Goal: Task Accomplishment & Management: Use online tool/utility

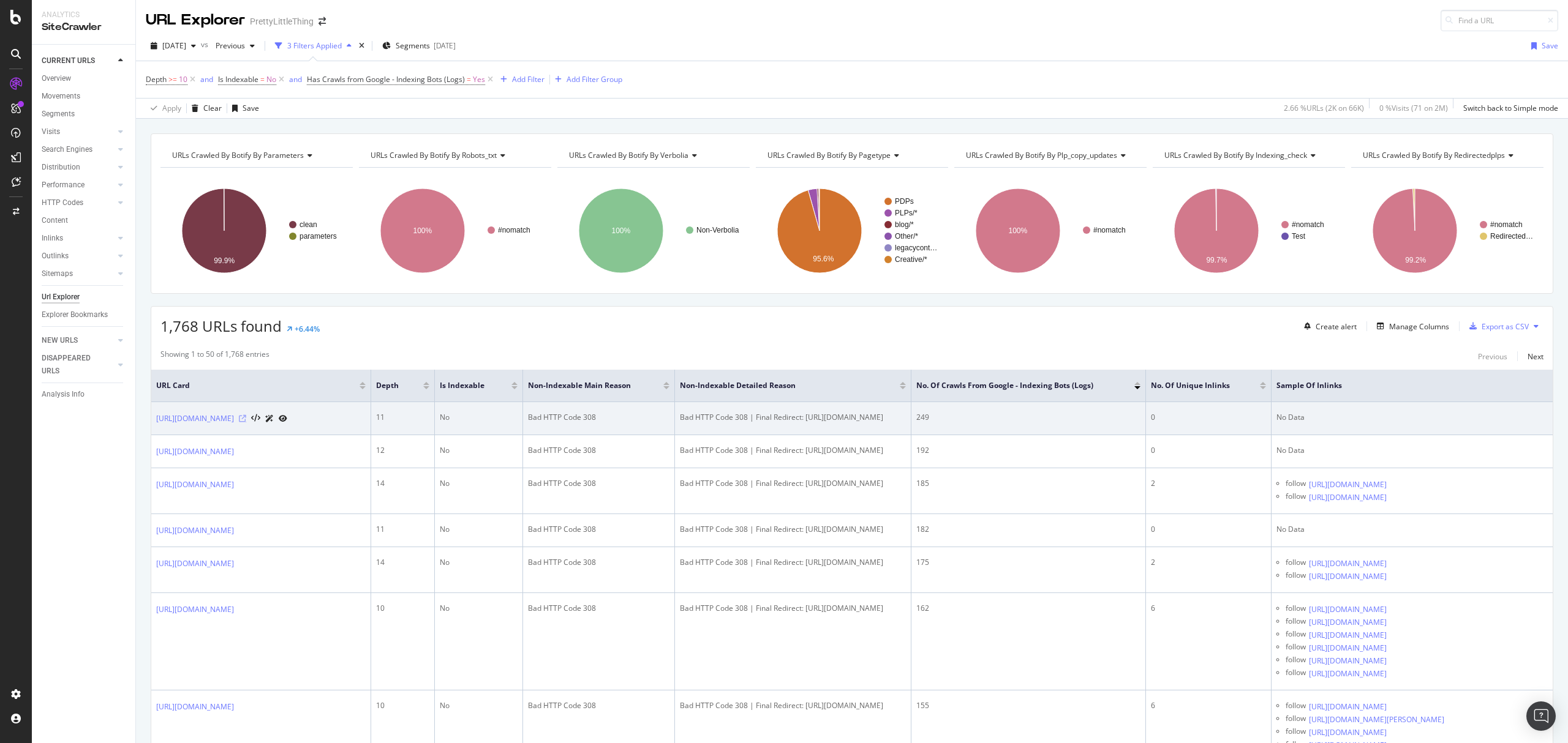
click at [246, 423] on icon at bounding box center [243, 419] width 7 height 7
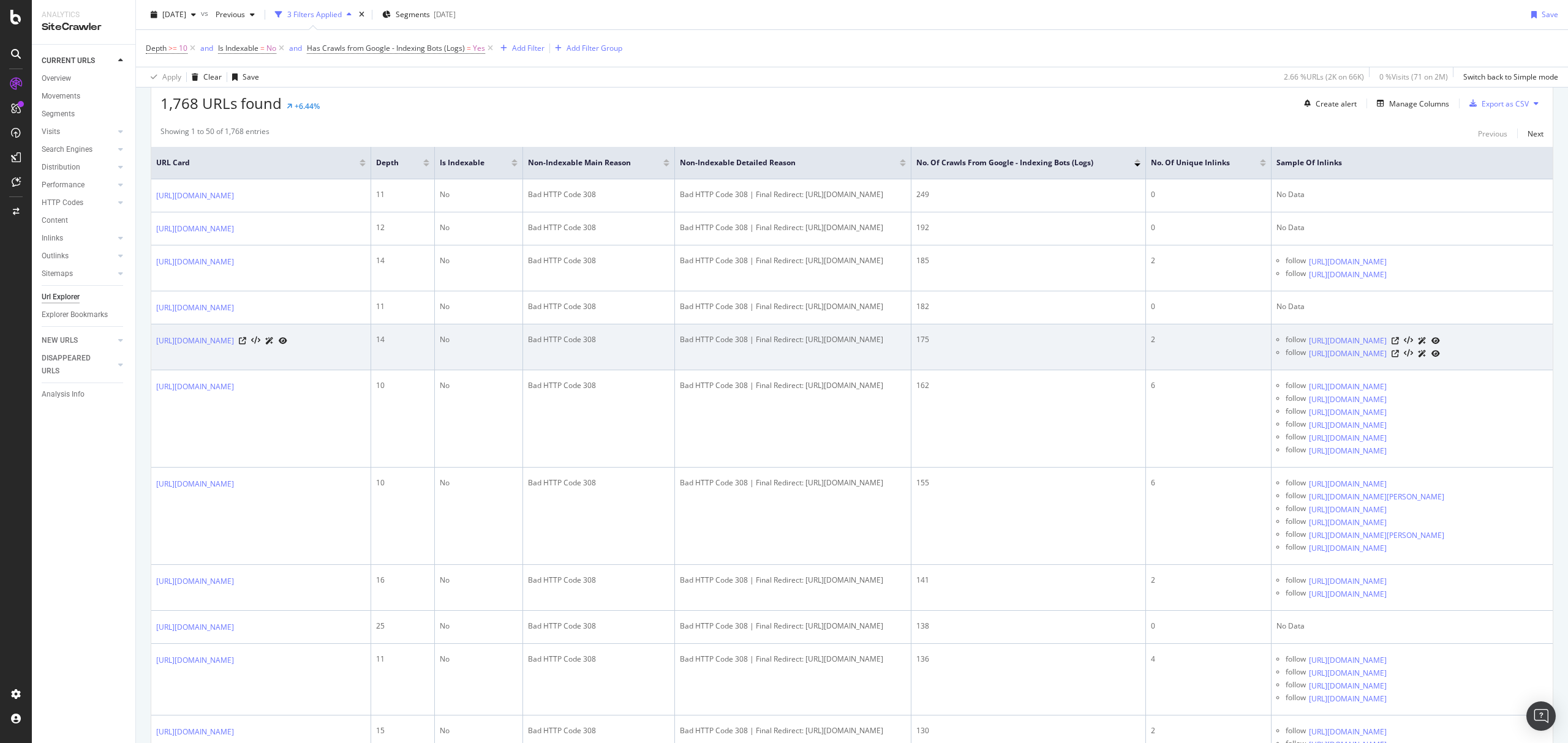
scroll to position [245, 0]
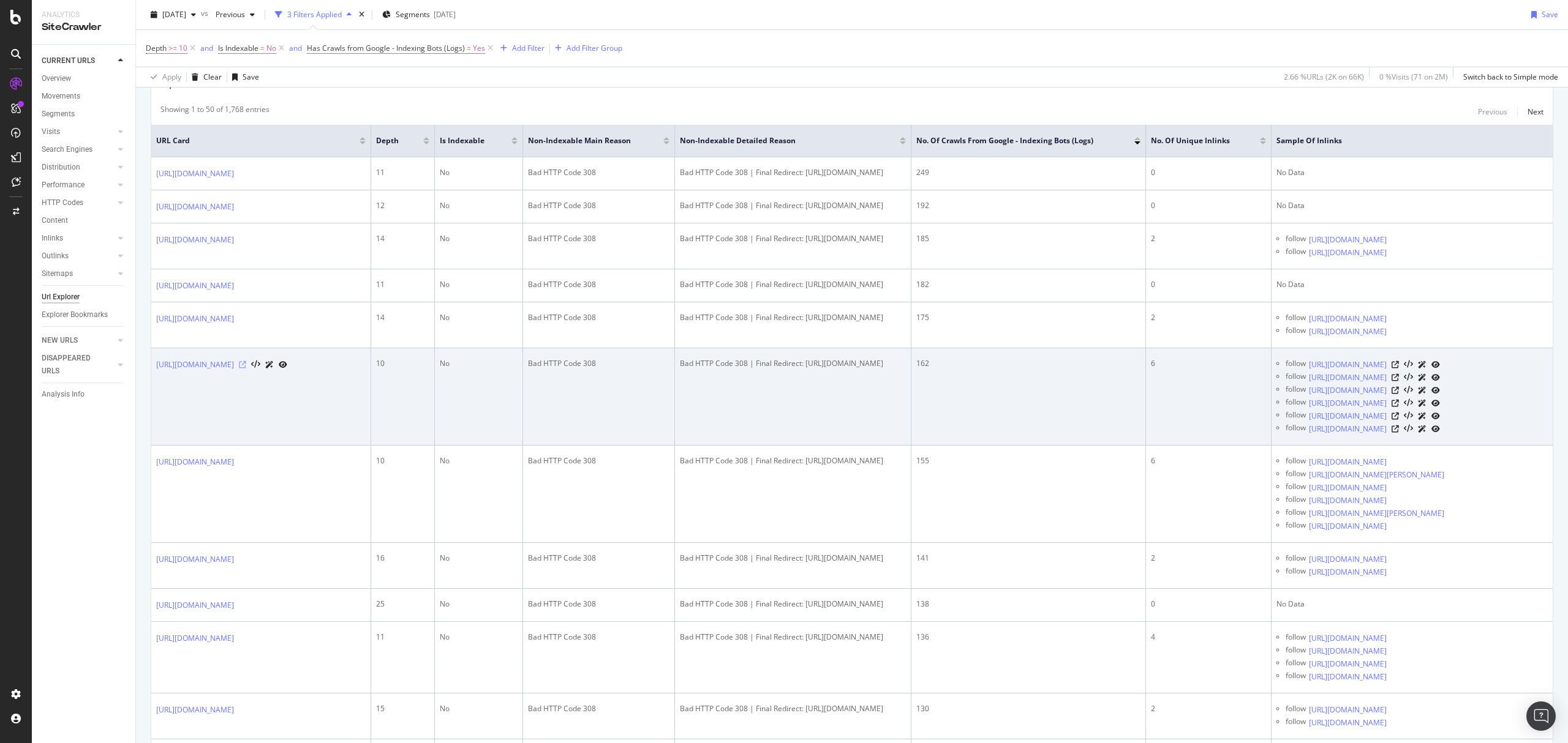
click at [246, 368] on icon at bounding box center [243, 364] width 7 height 7
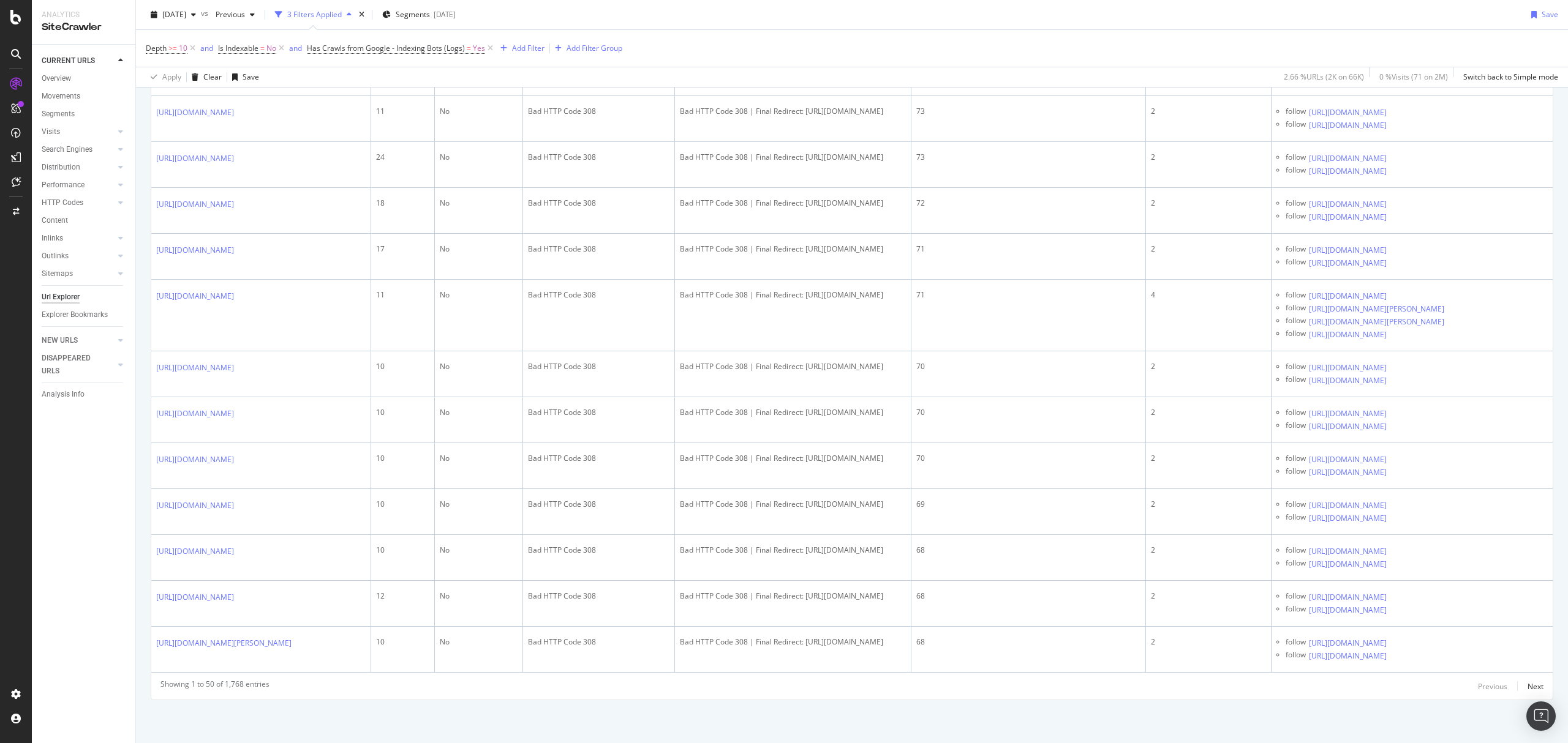
scroll to position [3020, 0]
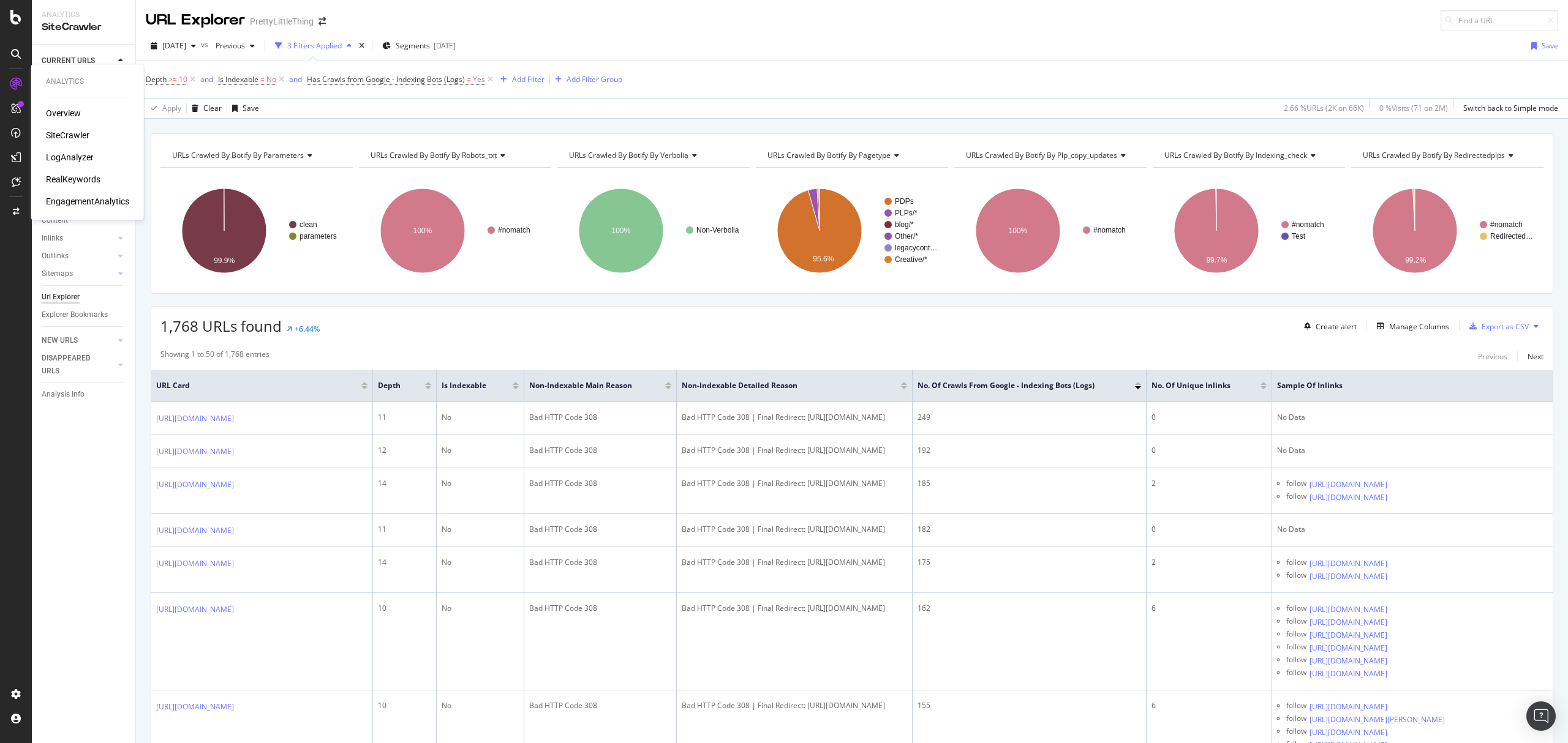
click at [77, 133] on div "SiteCrawler" at bounding box center [67, 135] width 43 height 12
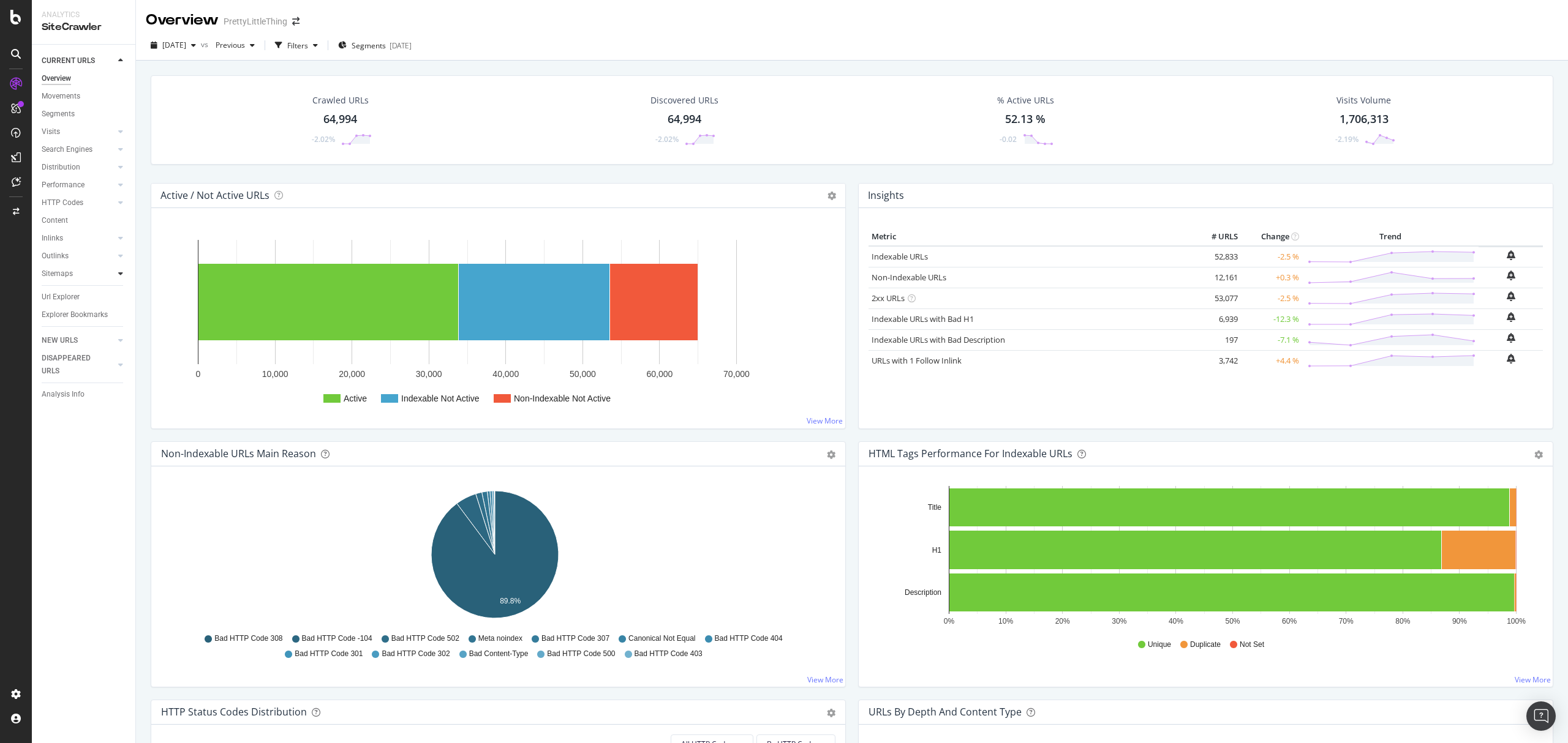
click at [123, 273] on div at bounding box center [120, 274] width 12 height 12
click at [71, 291] on div "Top Charts" at bounding box center [65, 291] width 37 height 13
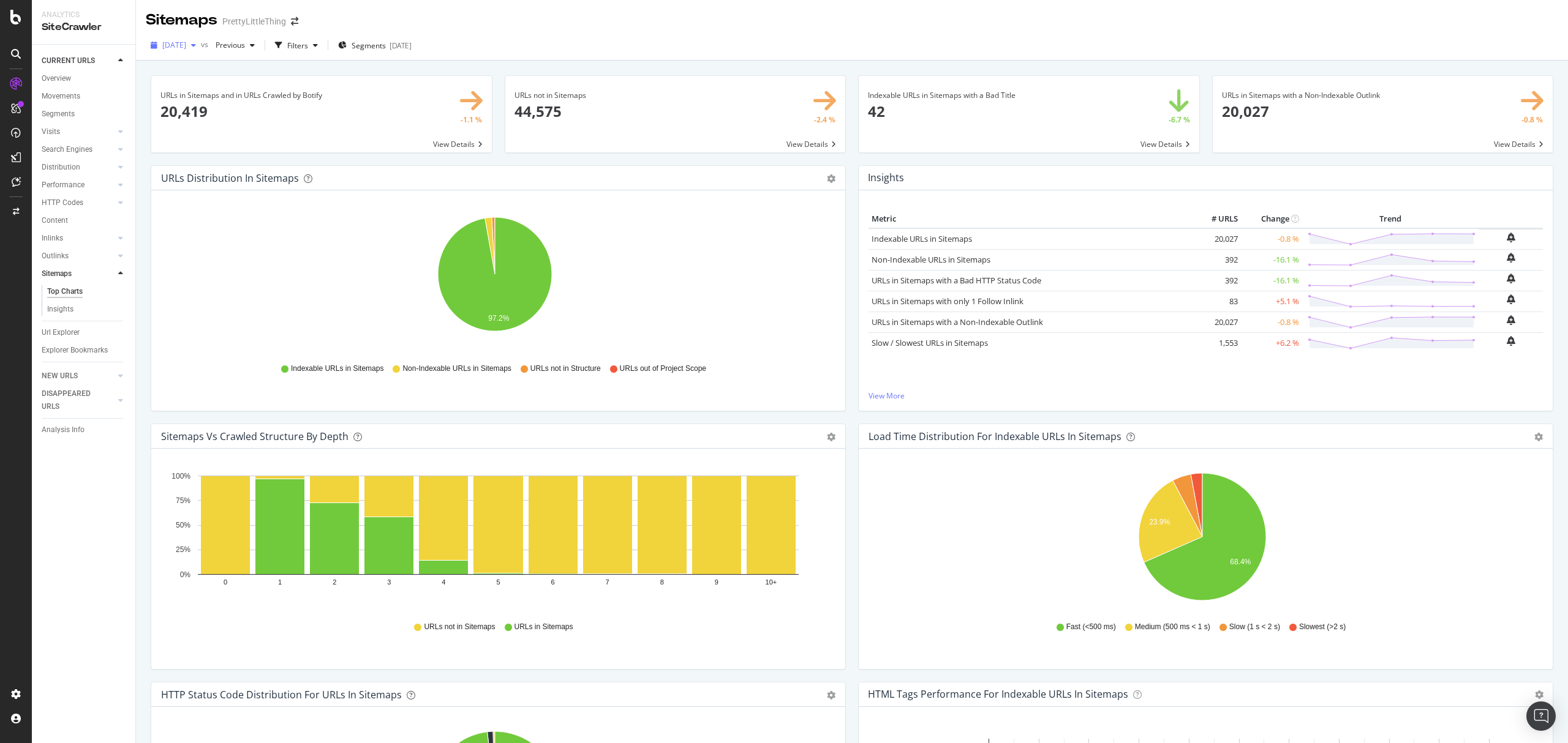
click at [187, 40] on span "2025 Sep. 19th" at bounding box center [173, 44] width 23 height 10
click at [554, 130] on span at bounding box center [675, 114] width 340 height 77
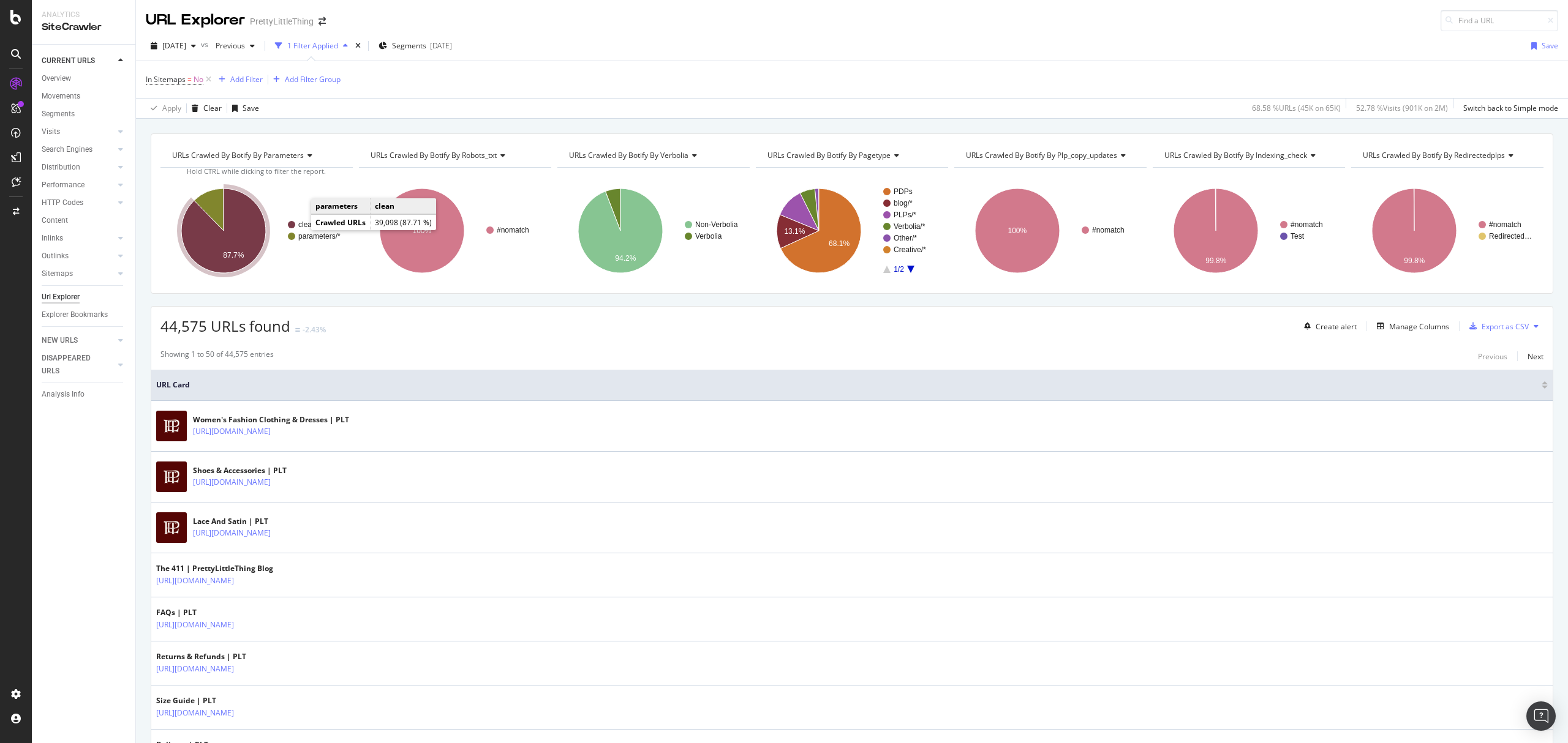
click at [305, 227] on text "clean" at bounding box center [306, 224] width 18 height 8
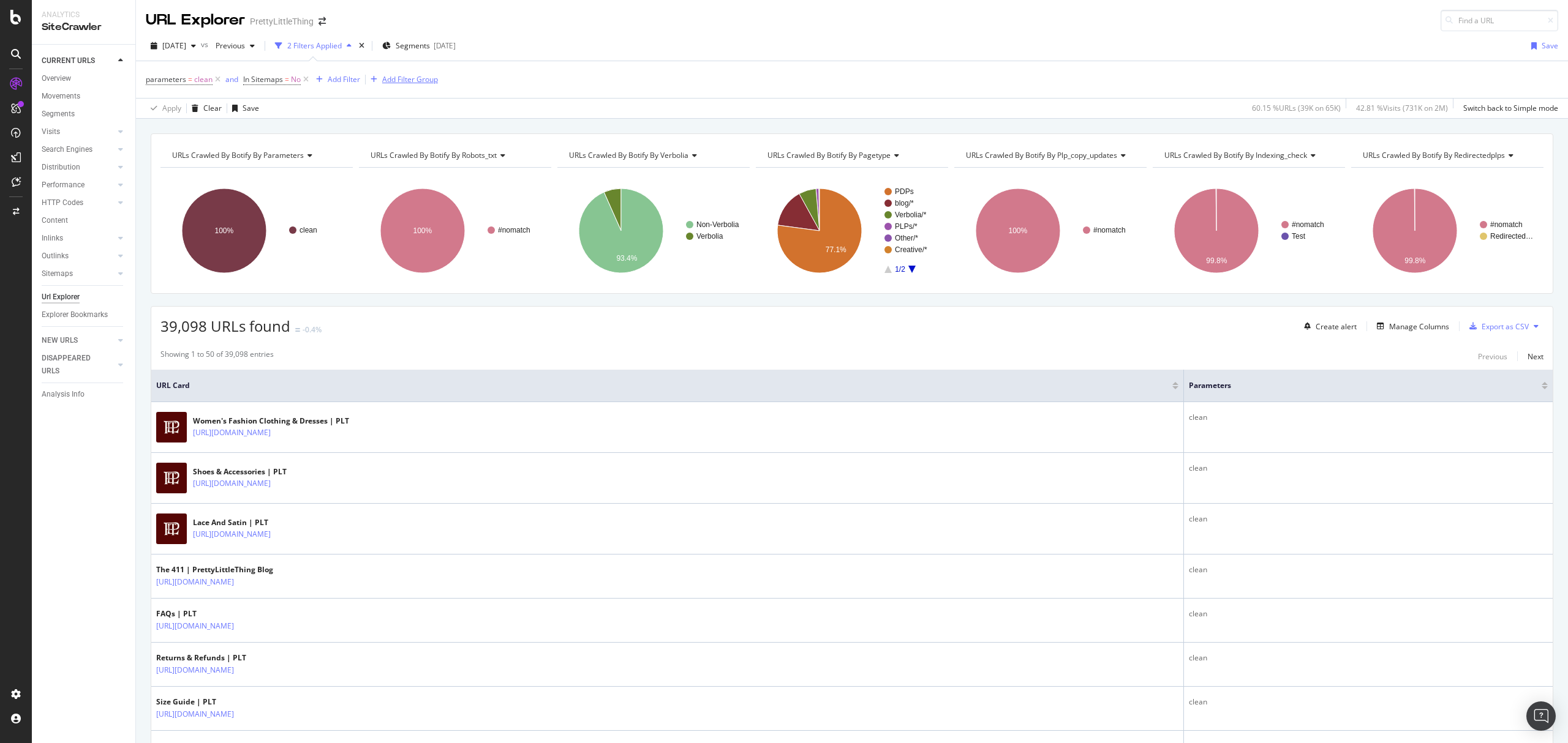
click at [402, 79] on div "Add Filter Group" at bounding box center [410, 79] width 55 height 10
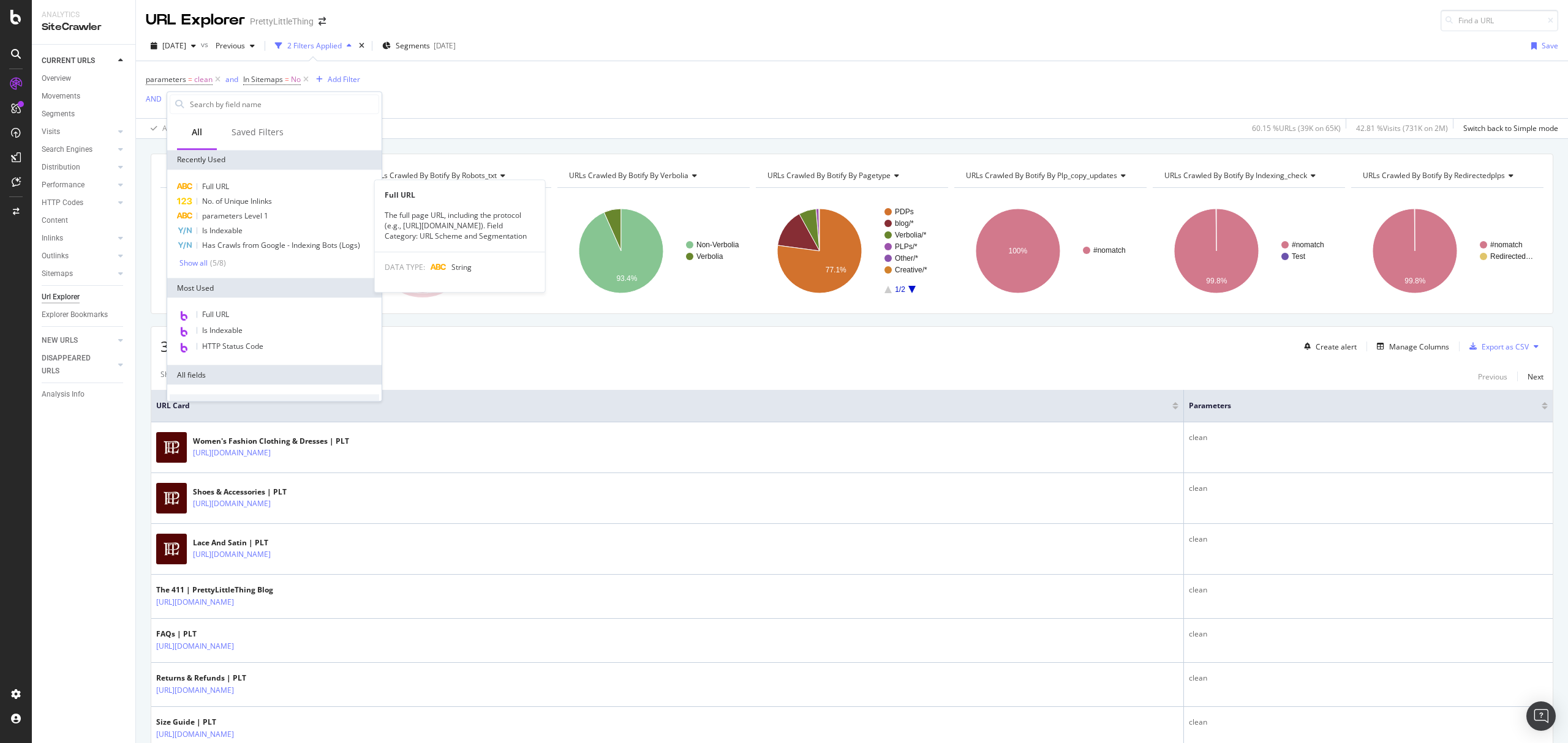
drag, startPoint x: 221, startPoint y: 187, endPoint x: 397, endPoint y: 199, distance: 176.4
click at [222, 187] on span "Full URL" at bounding box center [216, 186] width 27 height 10
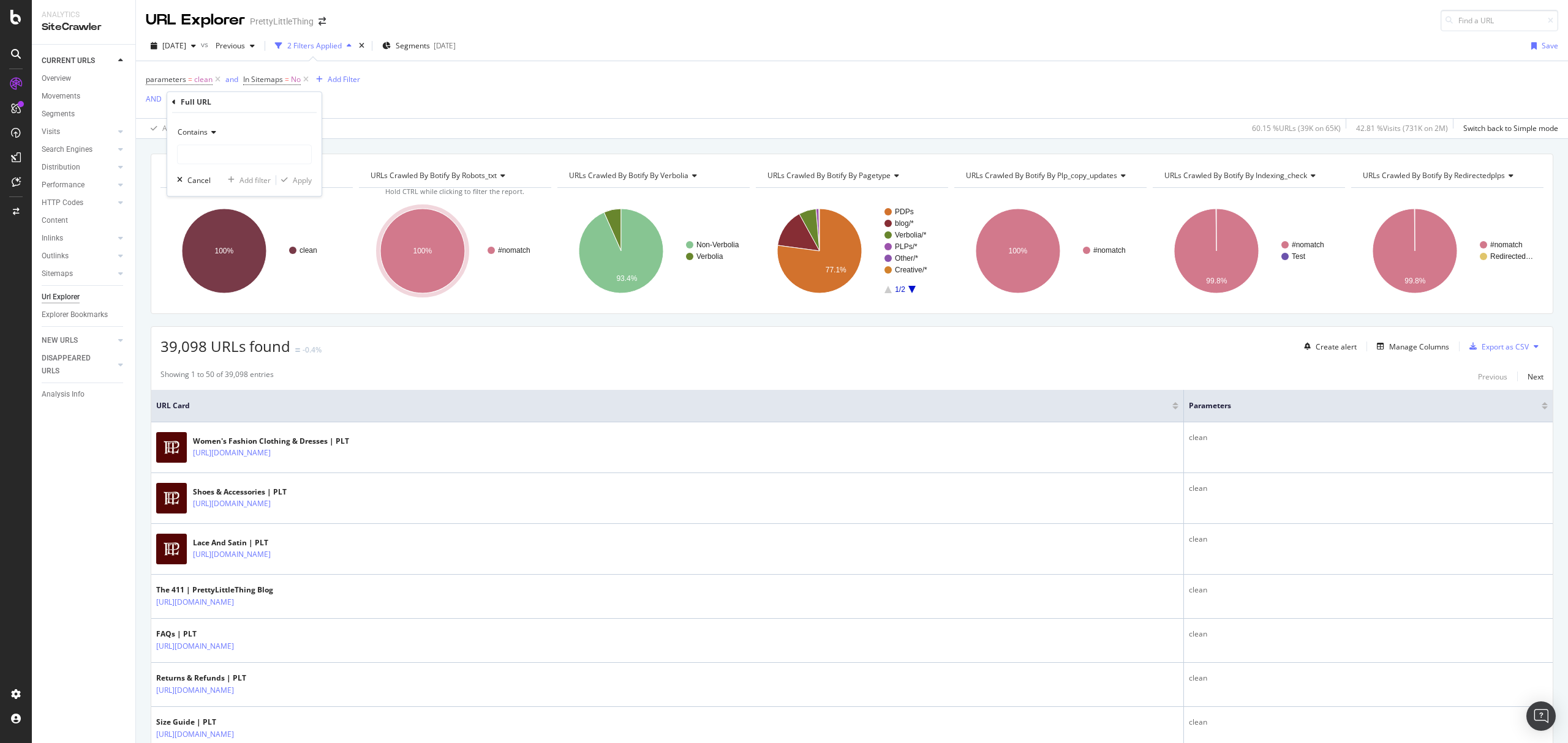
click at [209, 128] on icon at bounding box center [211, 132] width 8 height 7
click at [221, 264] on span "Doesn't contain" at bounding box center [209, 269] width 53 height 10
click at [229, 147] on input "text" at bounding box center [244, 154] width 133 height 20
type input "blog"
click at [299, 177] on div "Apply" at bounding box center [302, 180] width 19 height 10
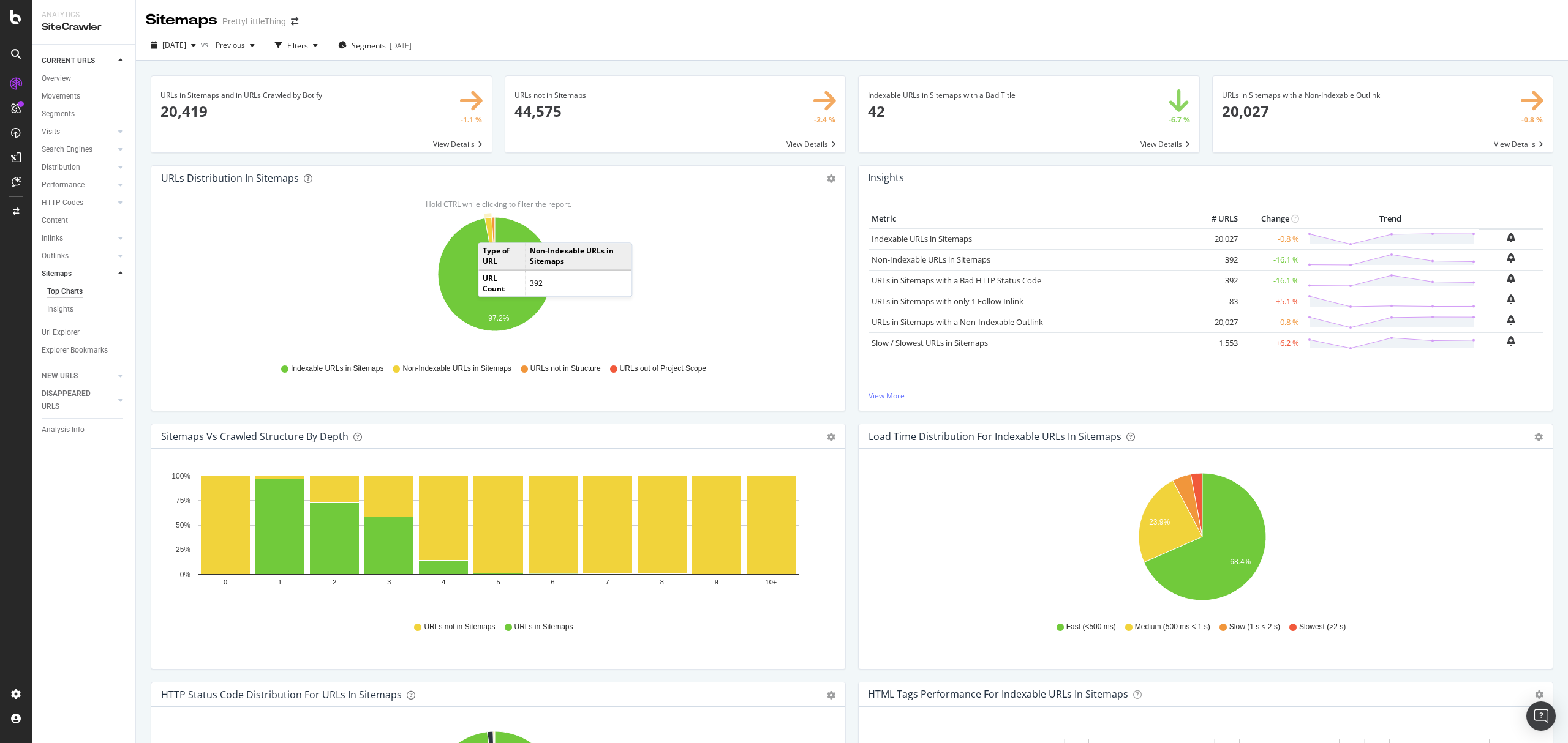
click at [490, 230] on icon "A chart." at bounding box center [489, 245] width 9 height 57
click at [487, 222] on icon "A chart." at bounding box center [489, 245] width 9 height 57
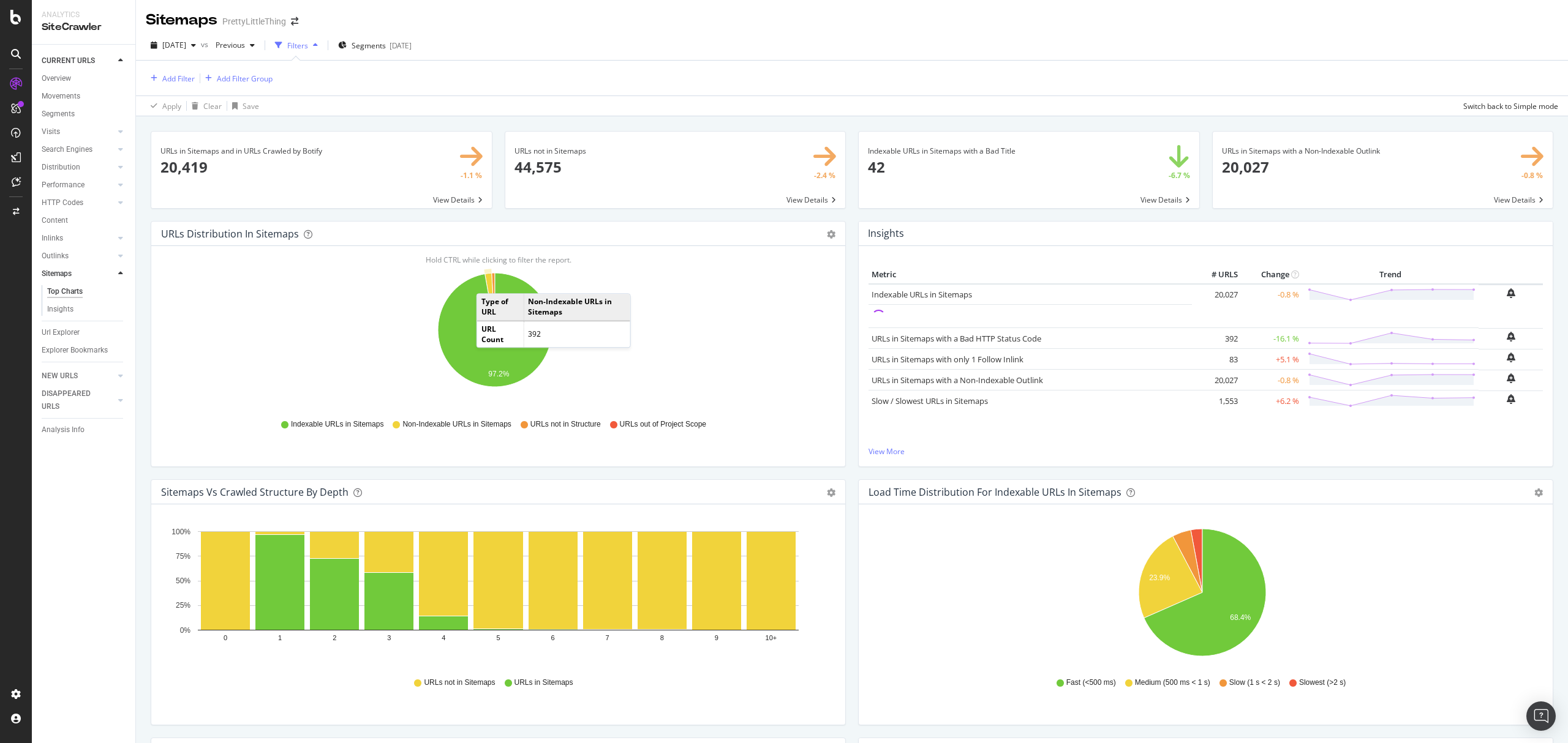
click at [488, 283] on icon "A chart." at bounding box center [489, 301] width 9 height 57
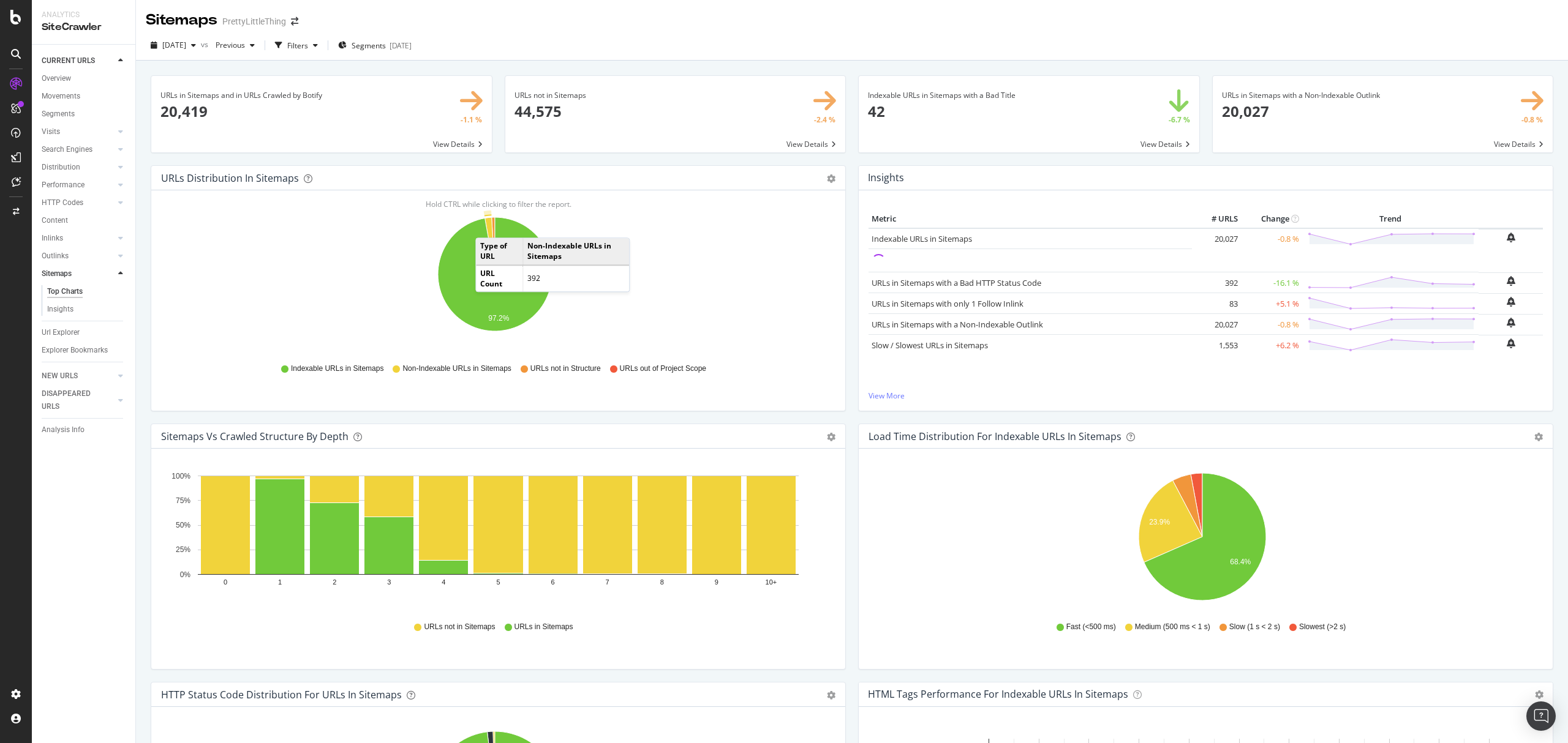
click at [488, 226] on icon "A chart." at bounding box center [489, 245] width 9 height 57
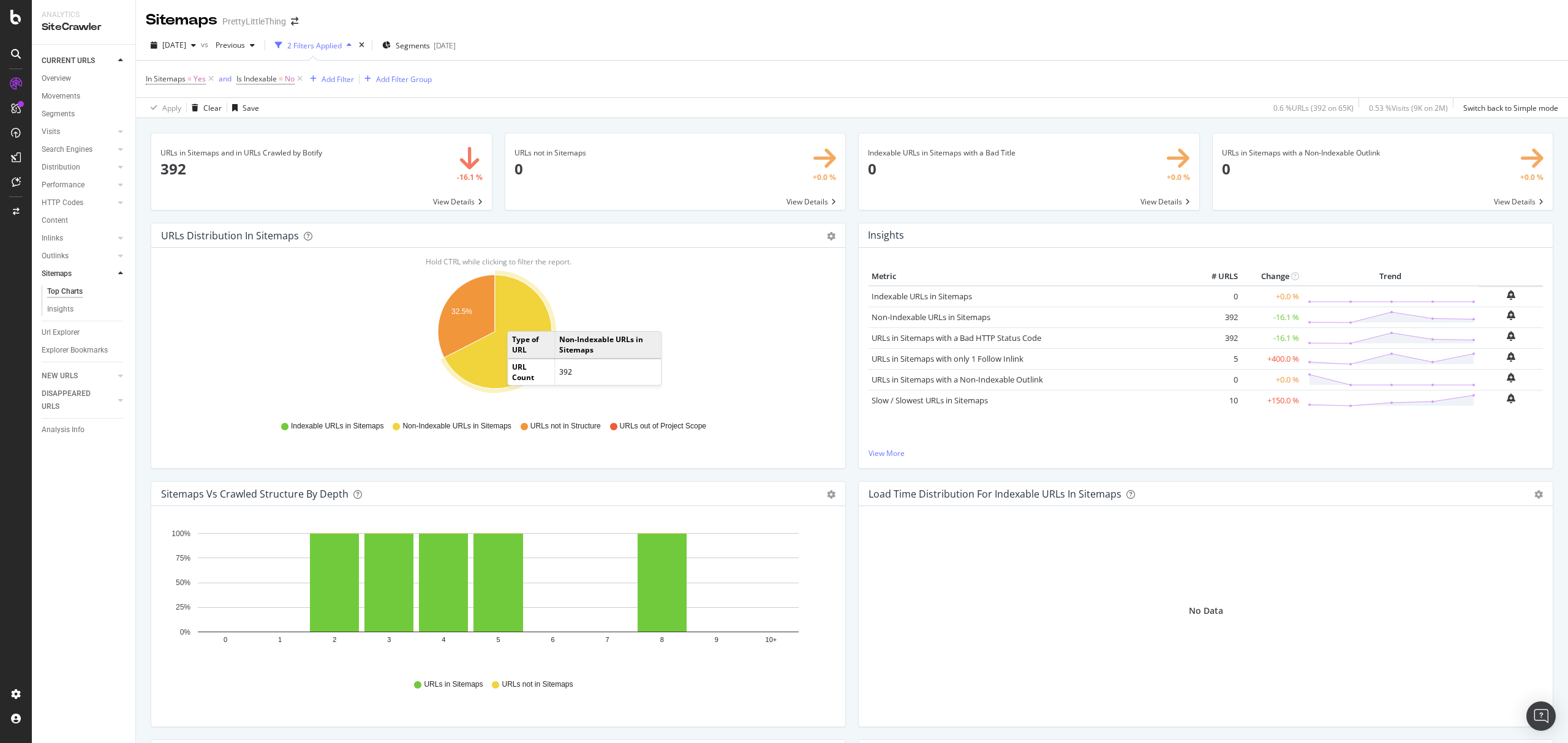
click at [520, 320] on icon "A chart." at bounding box center [498, 332] width 108 height 114
click at [520, 314] on icon "A chart." at bounding box center [498, 332] width 108 height 114
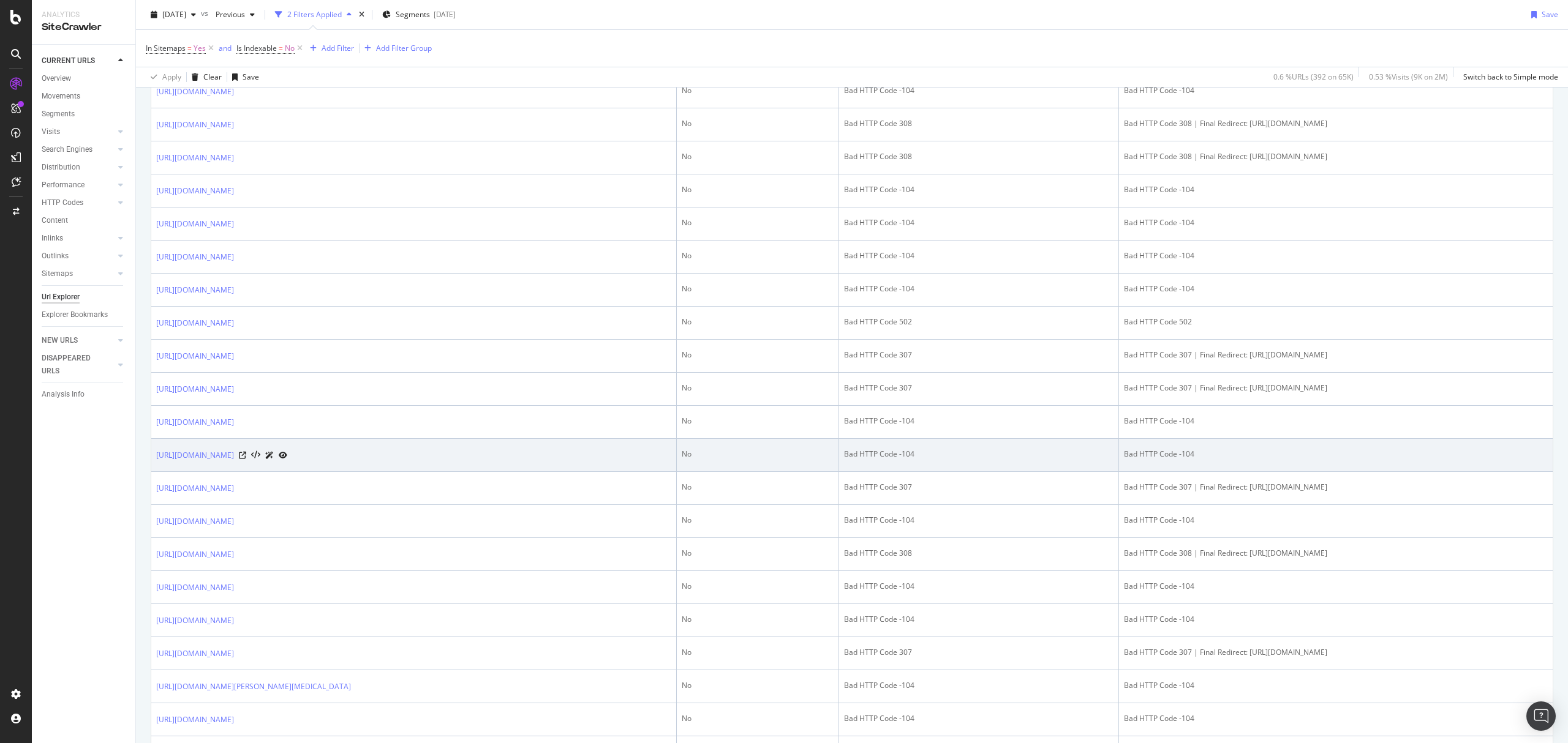
scroll to position [987, 0]
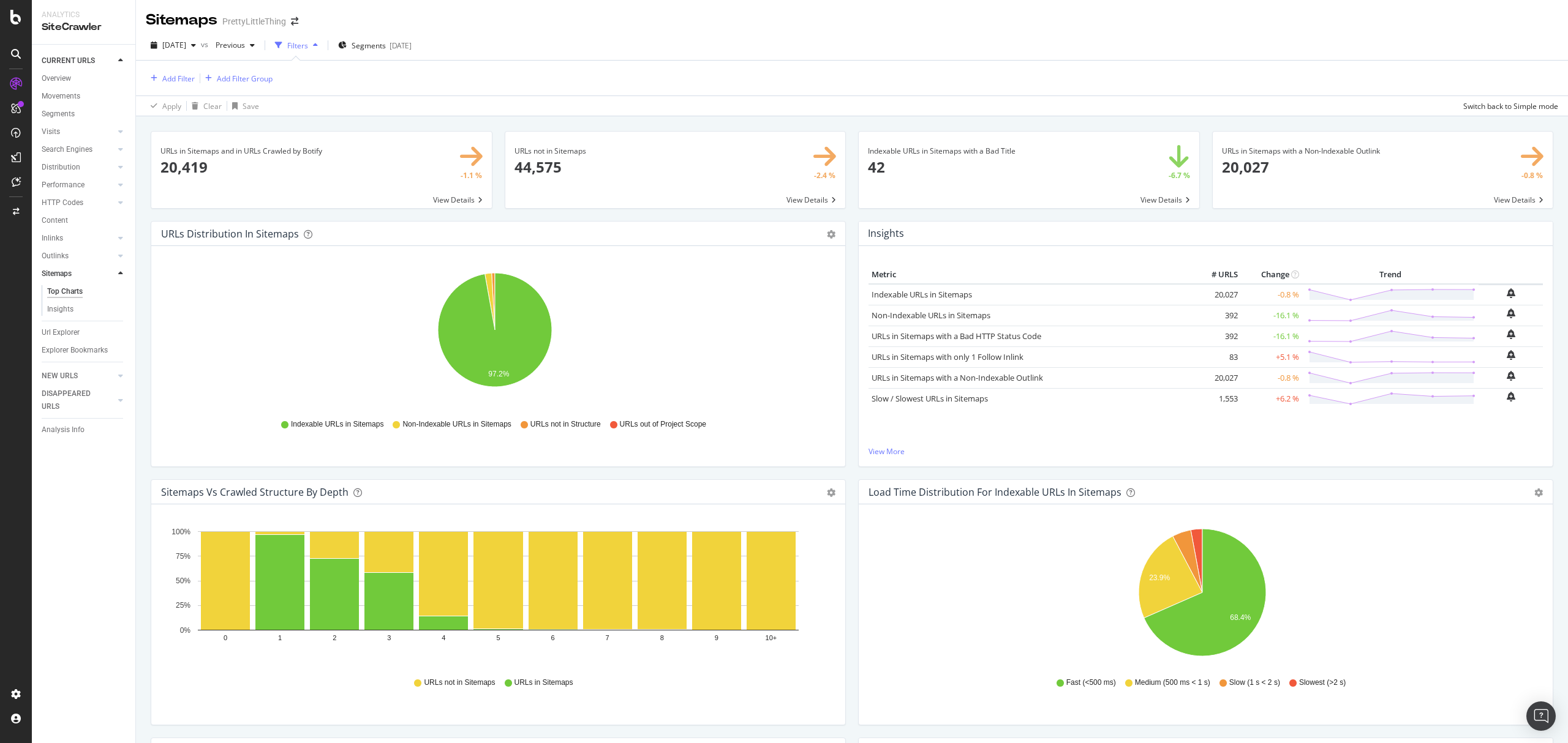
click at [581, 177] on span at bounding box center [675, 170] width 340 height 77
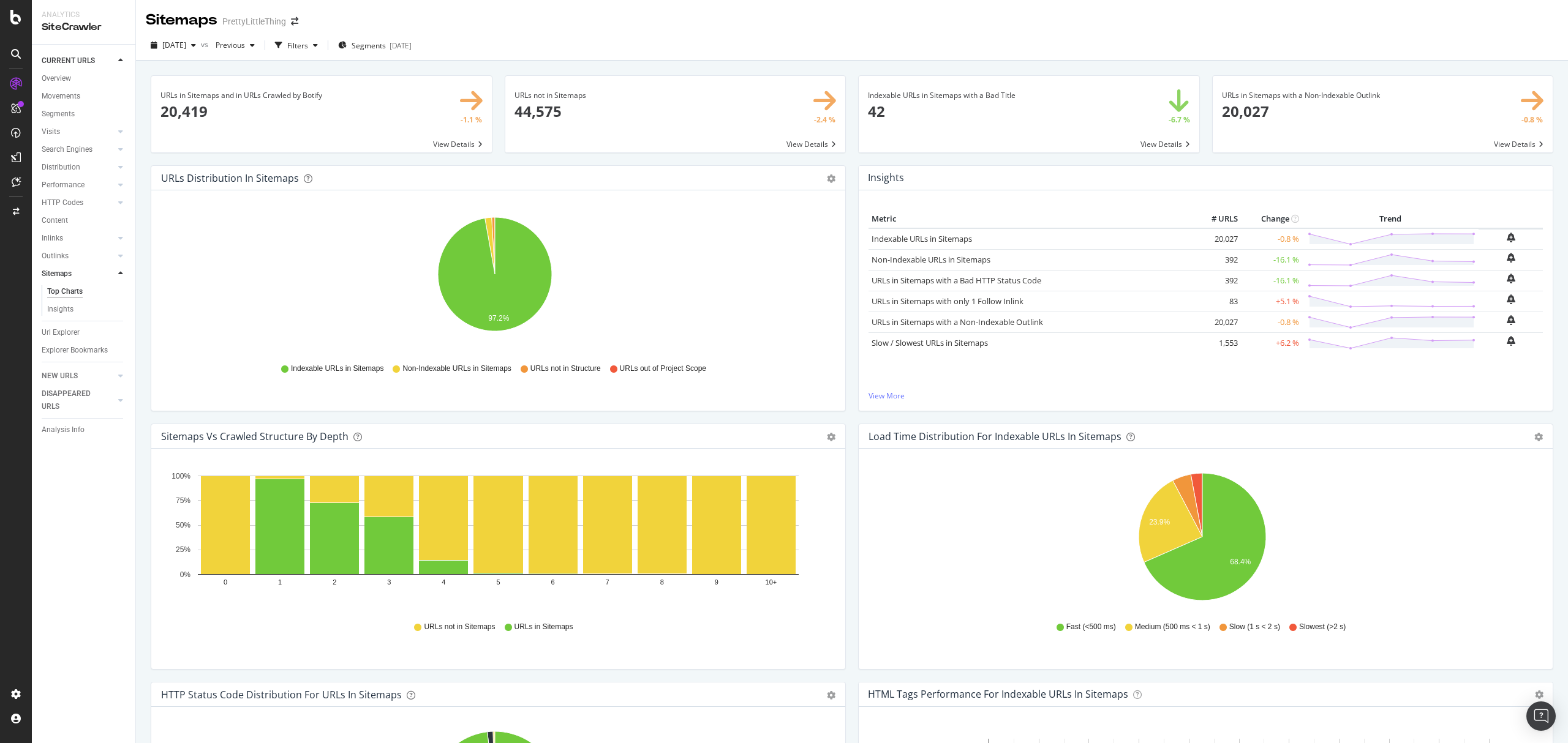
click at [586, 126] on span at bounding box center [675, 114] width 340 height 77
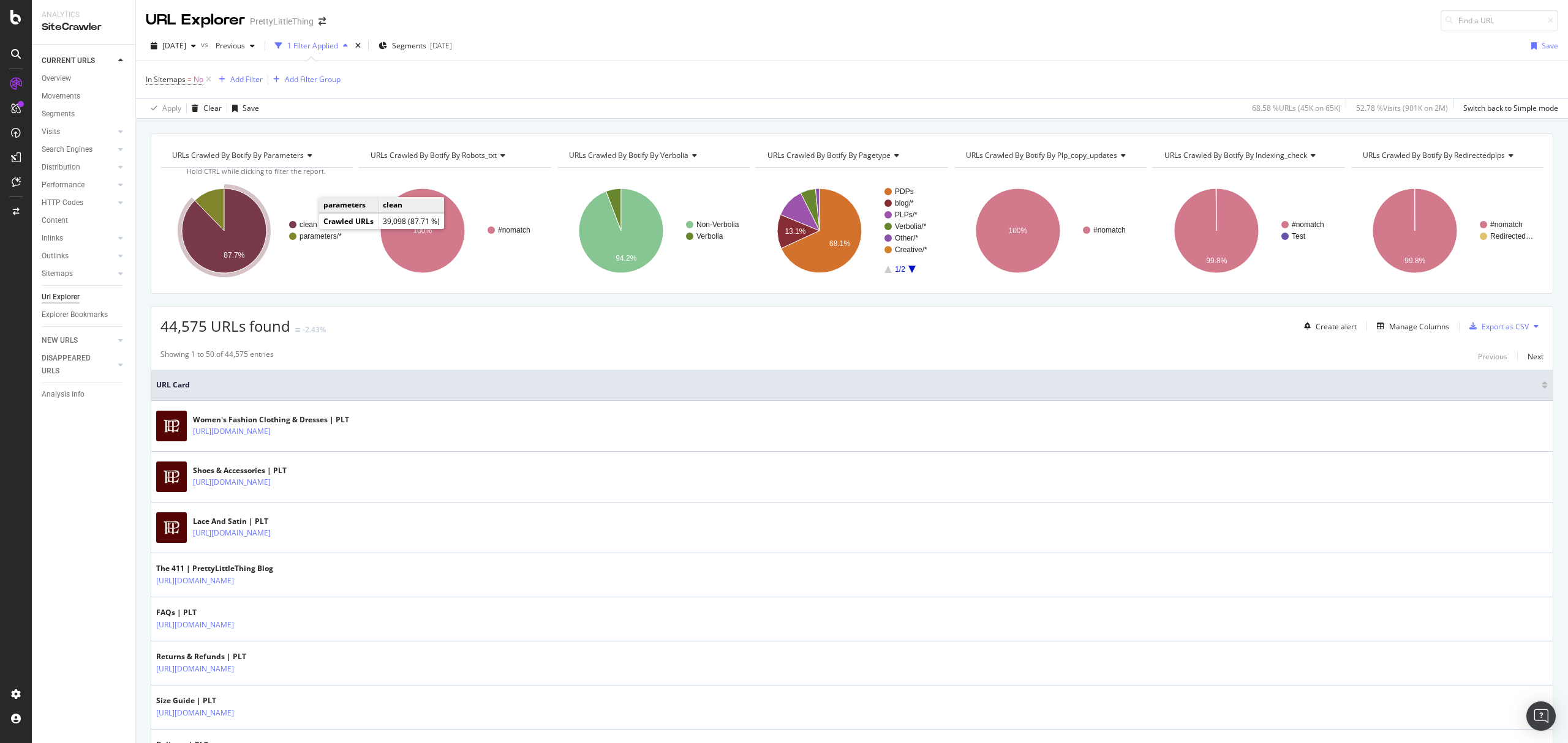
click at [308, 225] on text "clean" at bounding box center [307, 224] width 18 height 8
click at [302, 223] on text "clean" at bounding box center [307, 224] width 18 height 8
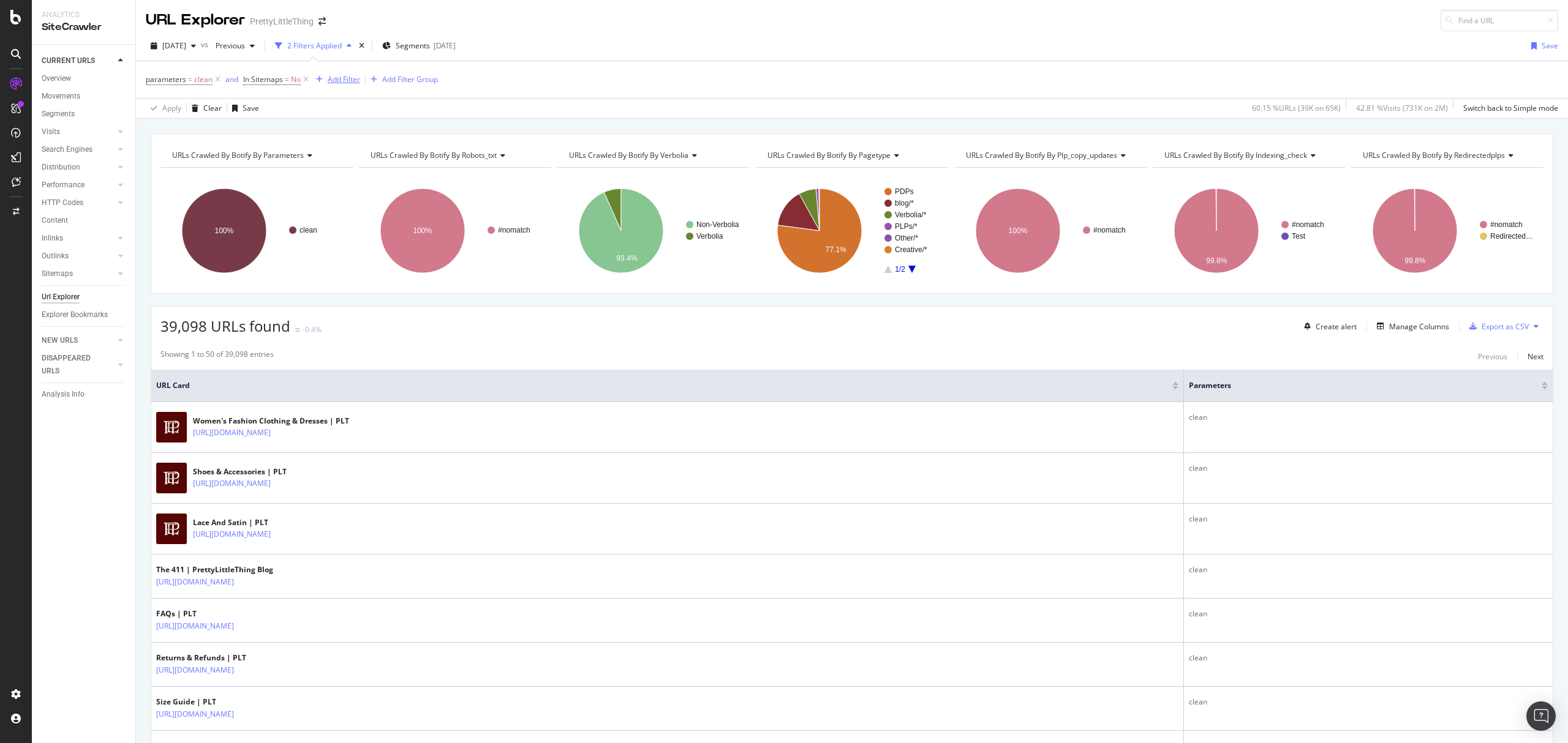
click at [346, 77] on div "Add Filter" at bounding box center [344, 79] width 33 height 10
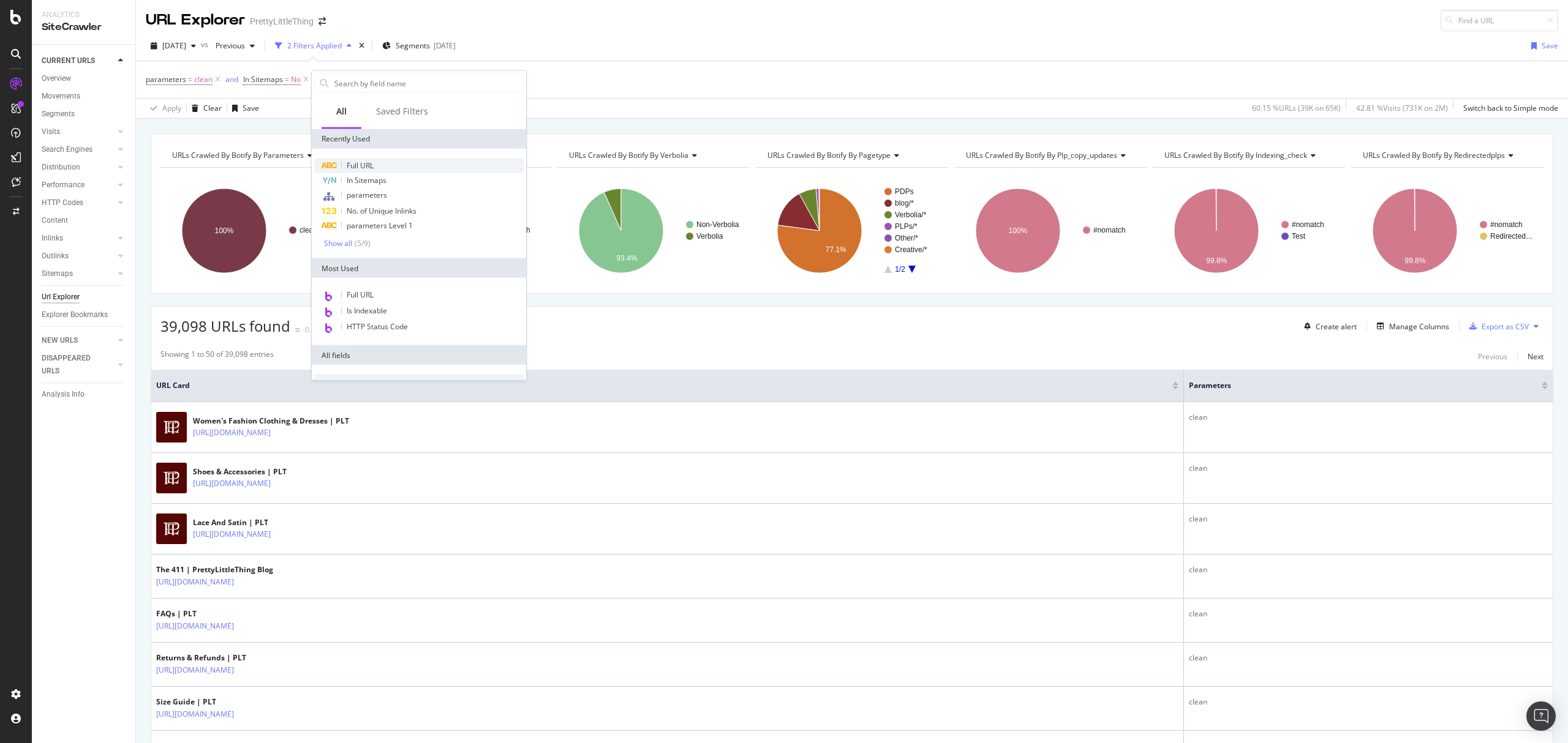
click at [381, 163] on div "Full URL" at bounding box center [418, 166] width 209 height 15
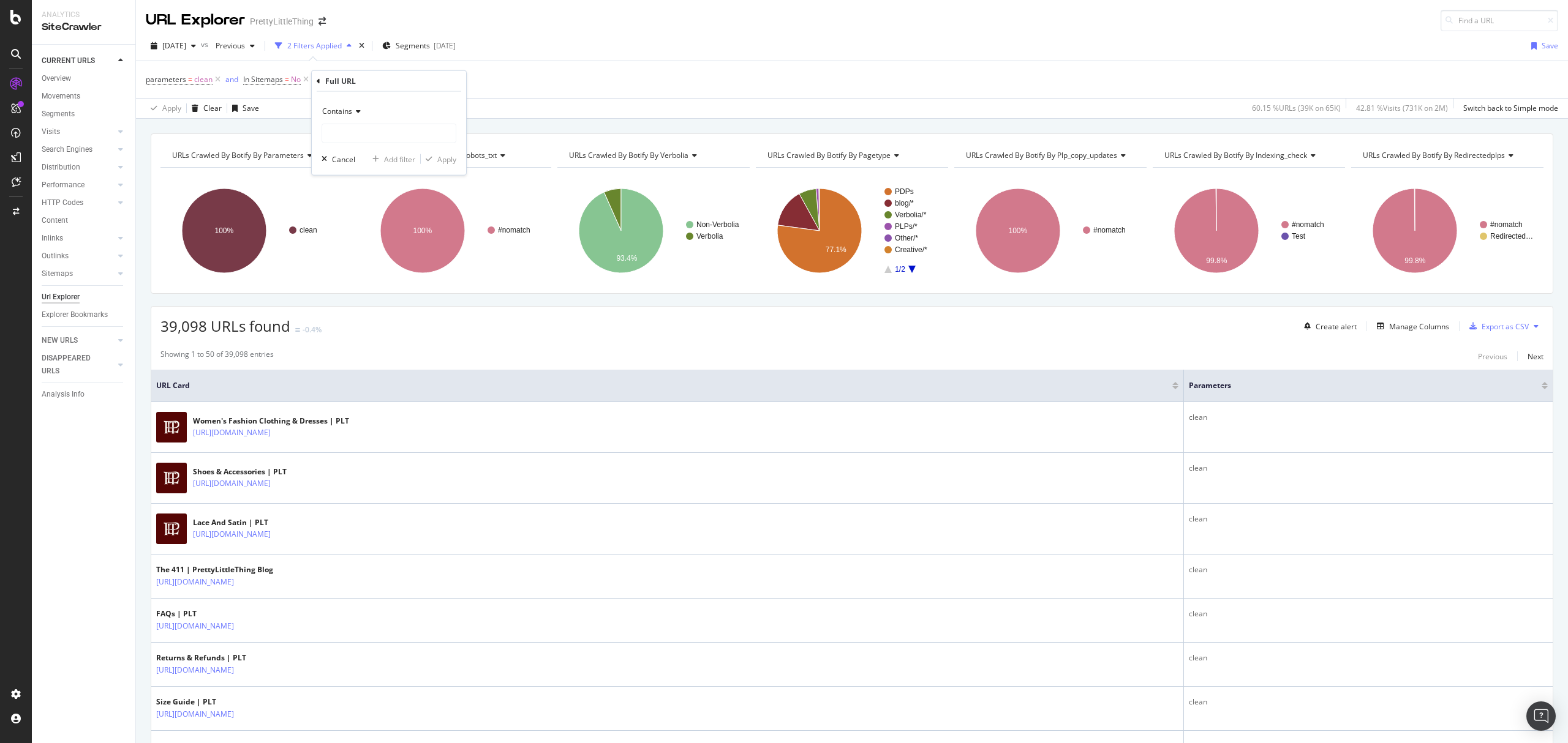
click at [340, 111] on span "Contains" at bounding box center [337, 111] width 30 height 10
click at [365, 248] on span "Doesn't contain" at bounding box center [354, 247] width 53 height 10
click at [366, 130] on input "text" at bounding box center [389, 133] width 133 height 20
type input "blog"
click at [446, 158] on div "Apply" at bounding box center [446, 158] width 19 height 10
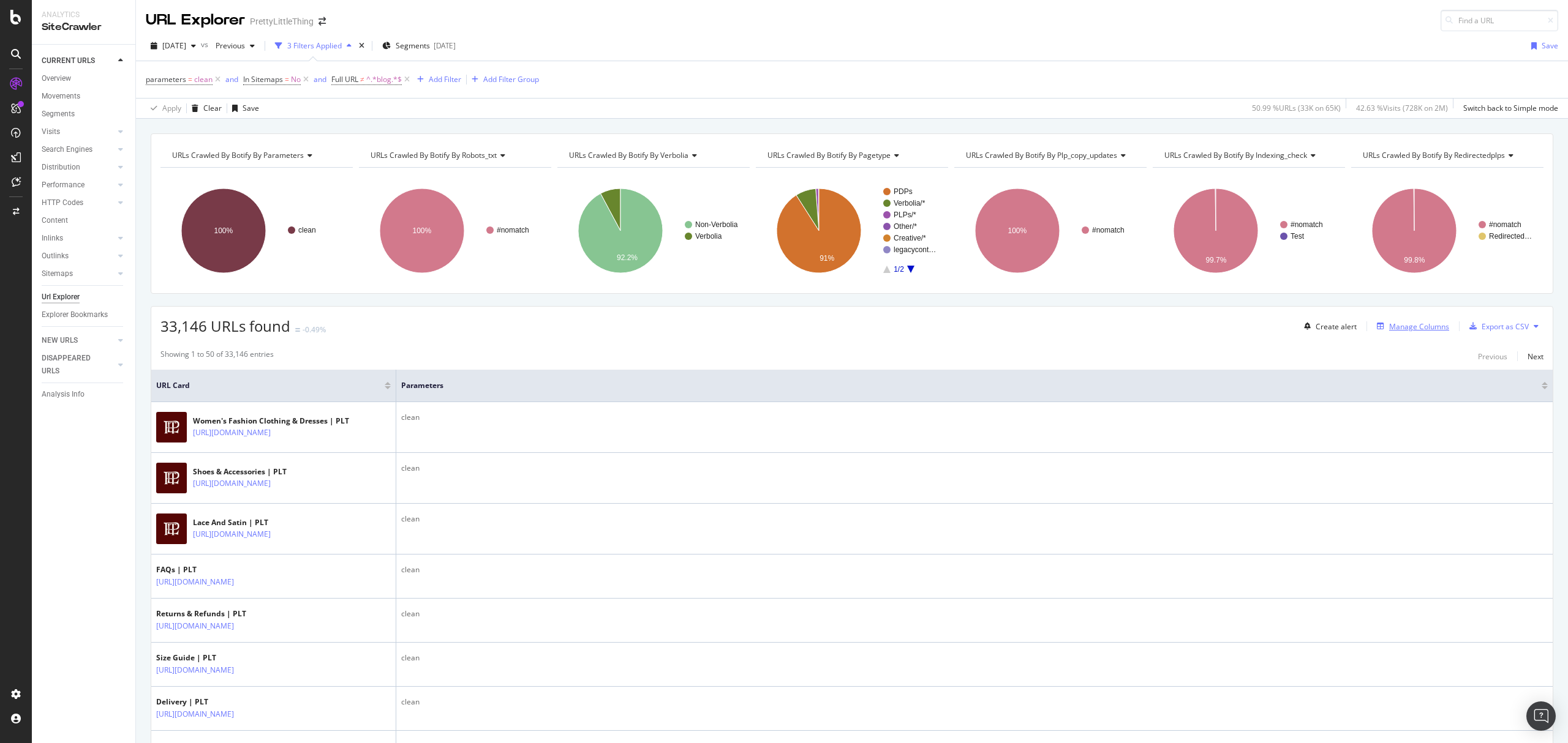
click at [1396, 329] on div "Manage Columns" at bounding box center [1419, 326] width 60 height 10
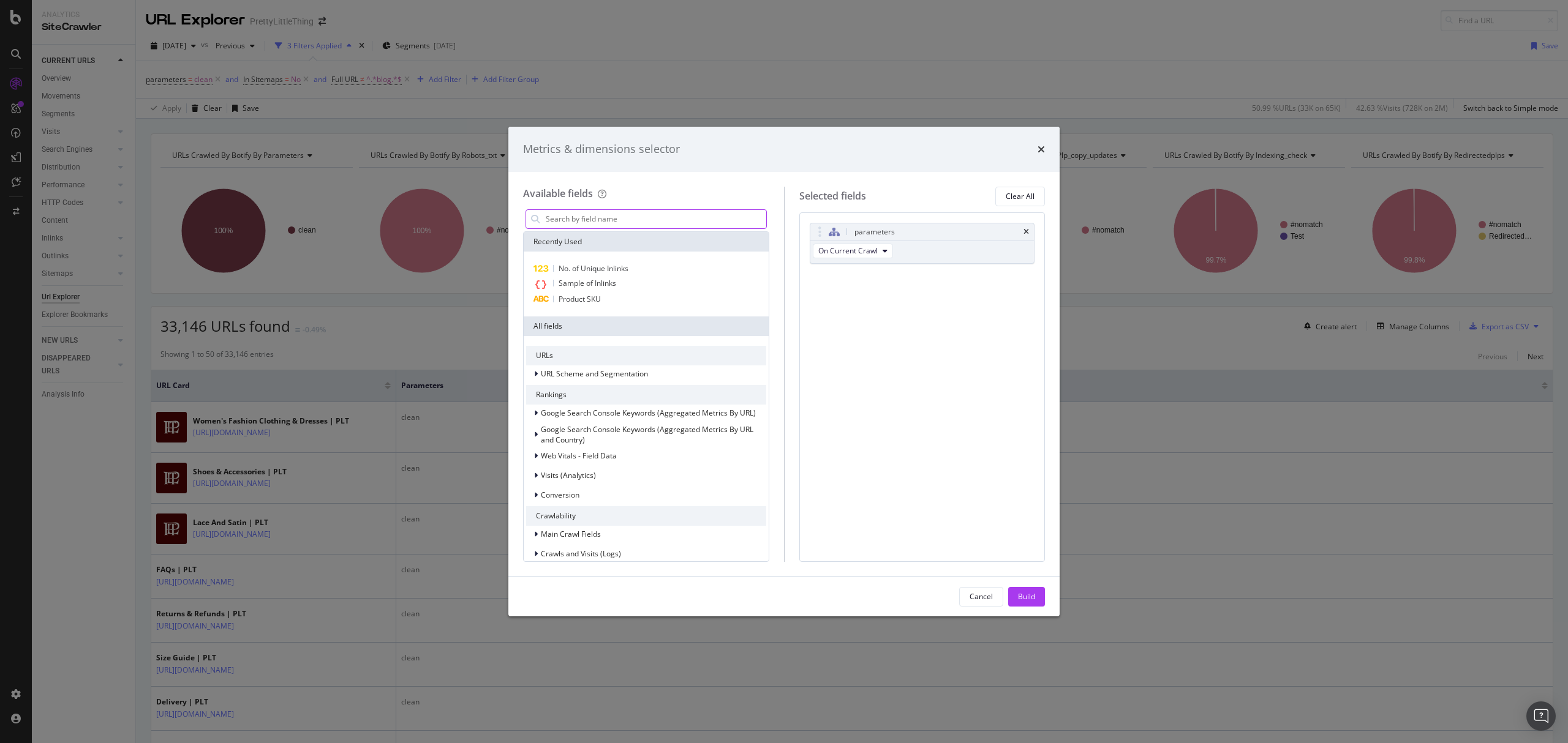
click at [604, 213] on input "modal" at bounding box center [655, 219] width 222 height 19
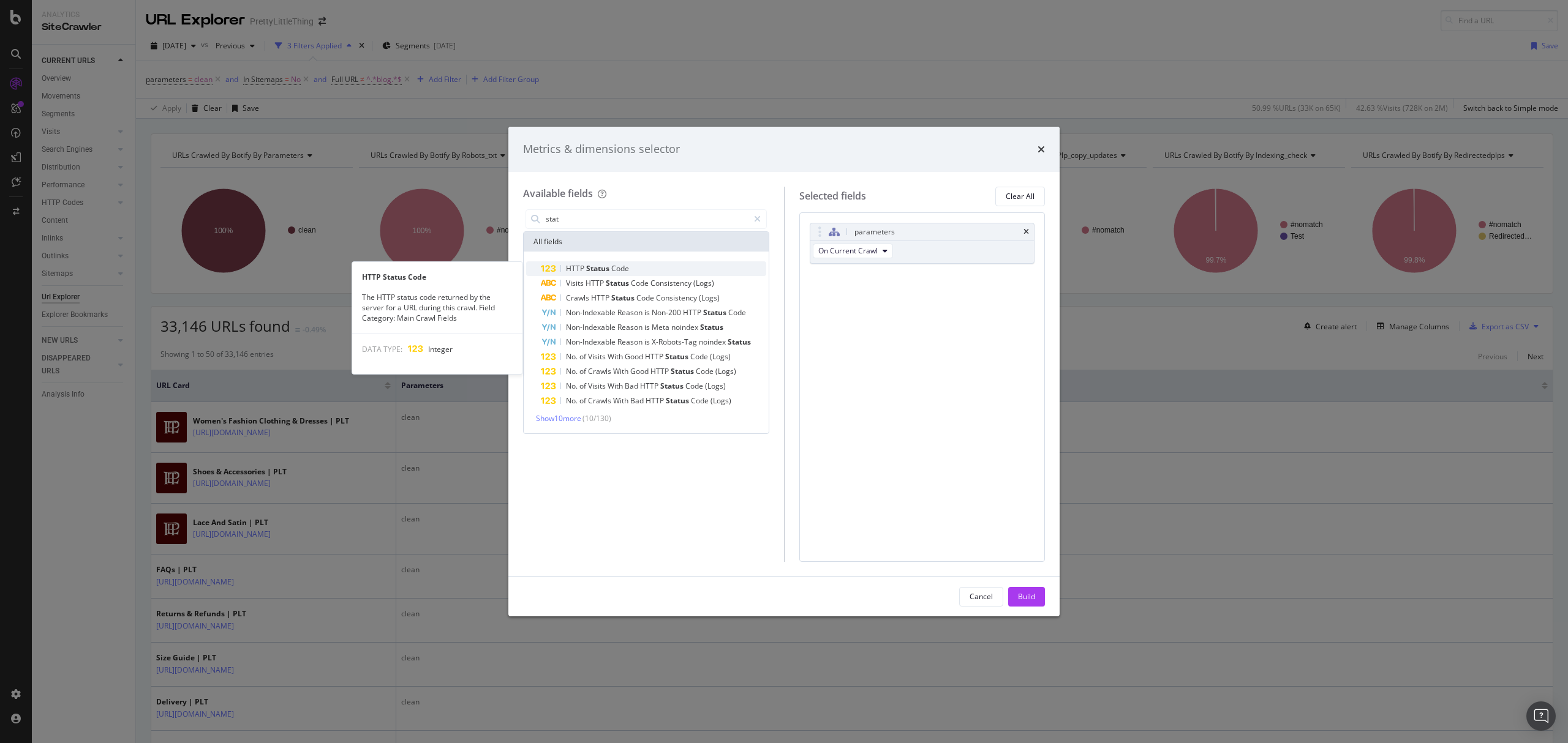
type input "stat"
click at [608, 264] on span "Status" at bounding box center [598, 268] width 25 height 10
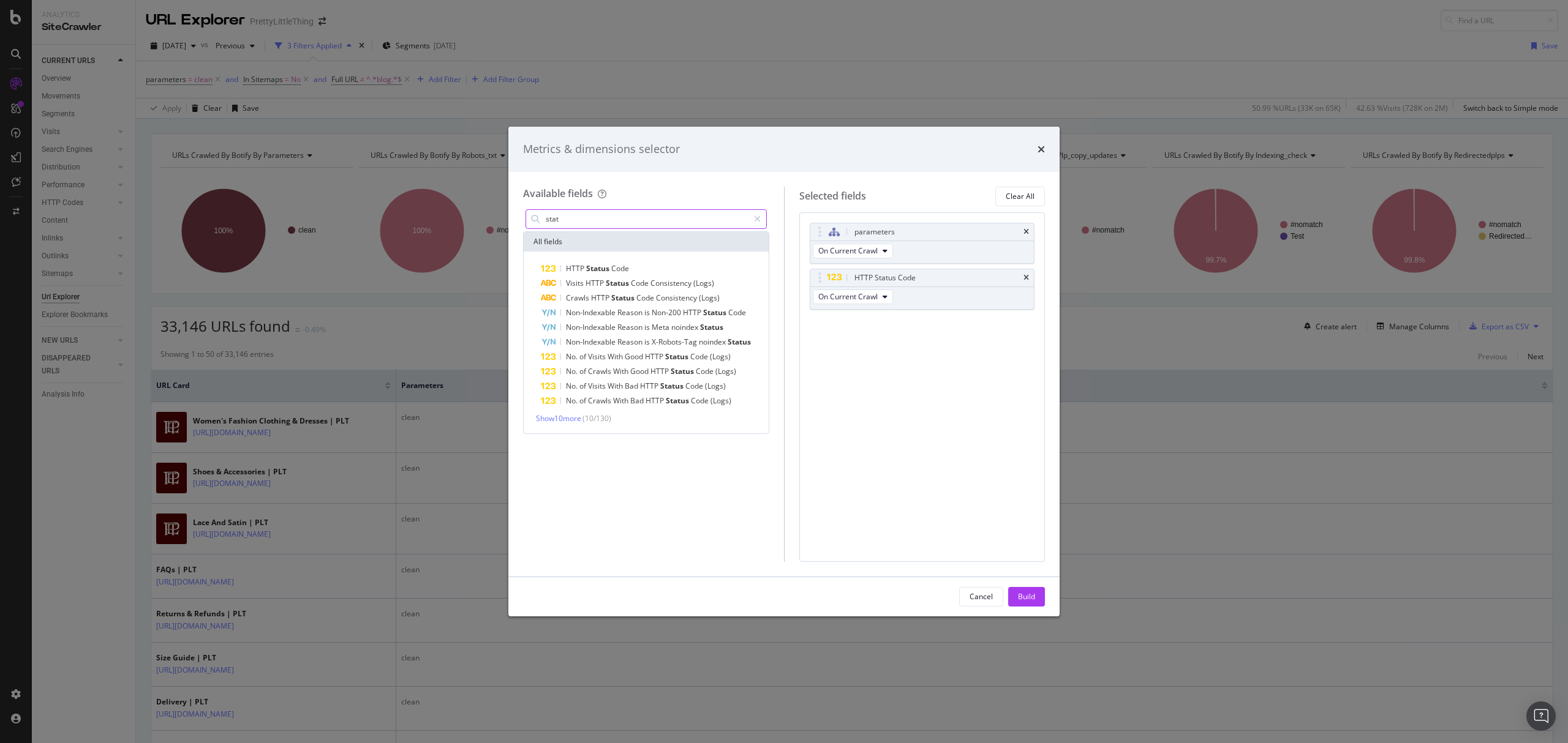
click at [586, 216] on input "stat" at bounding box center [647, 219] width 204 height 19
click at [1022, 596] on div "Build" at bounding box center [1026, 596] width 17 height 10
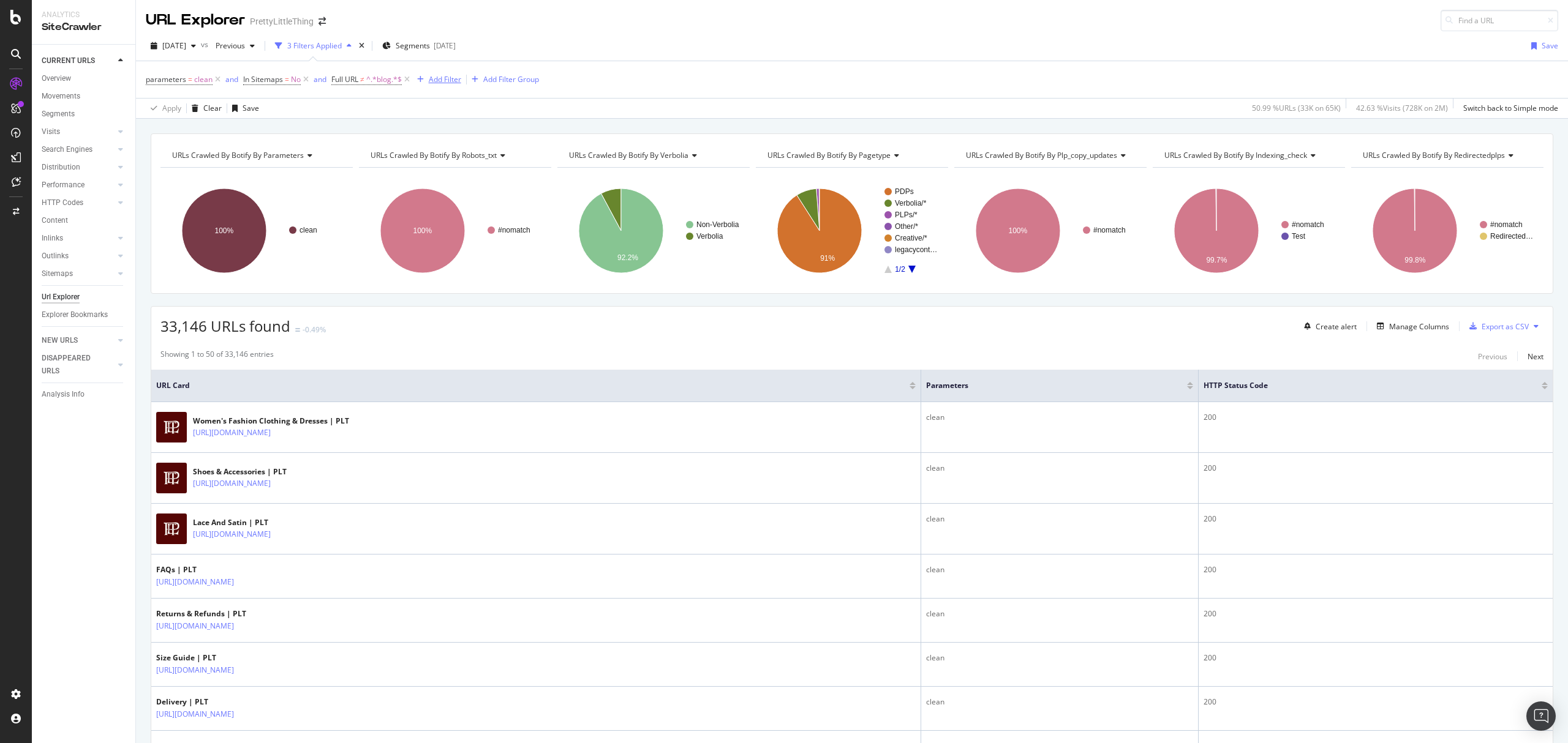
click at [441, 79] on div "Add Filter" at bounding box center [444, 79] width 33 height 10
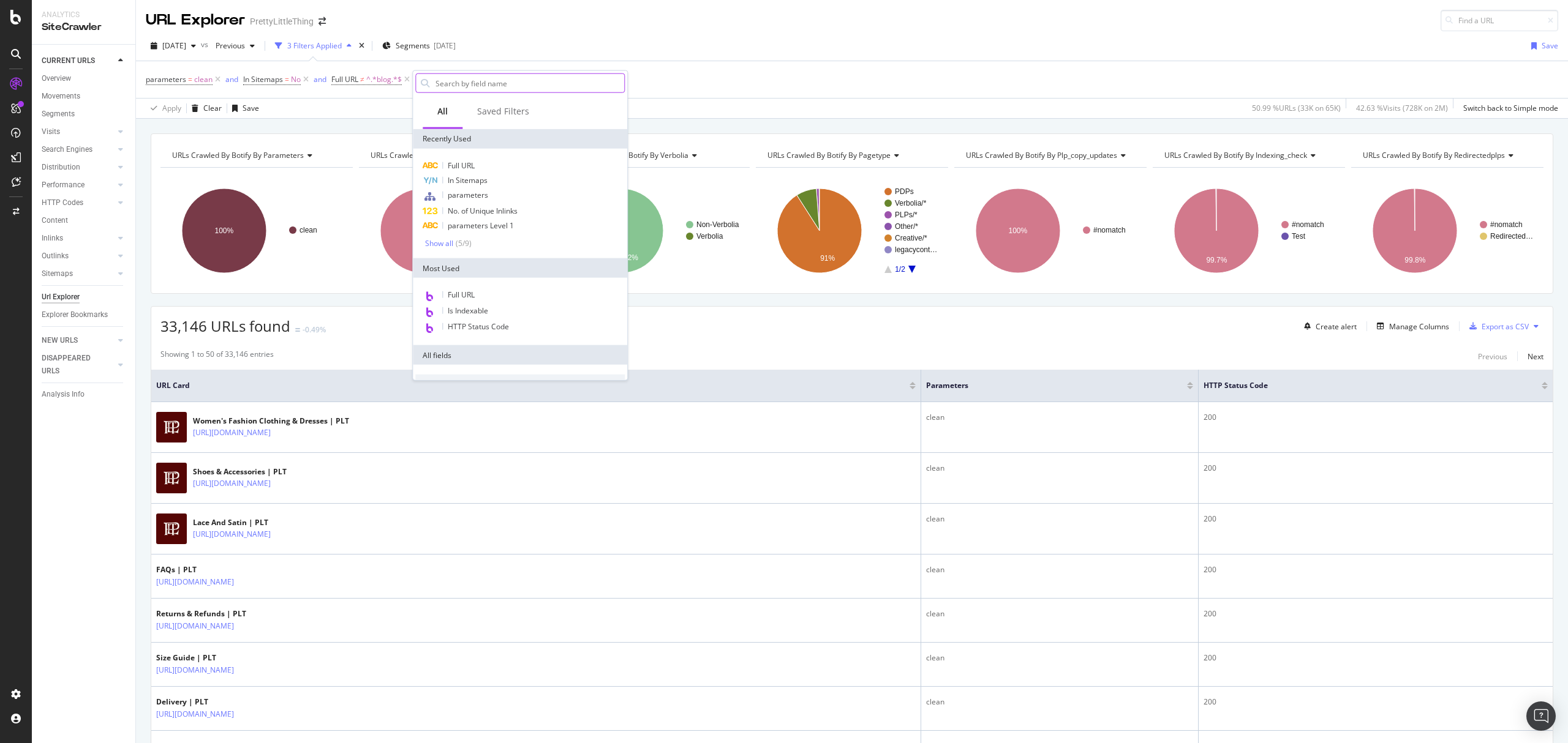
click at [467, 84] on input "text" at bounding box center [529, 83] width 190 height 19
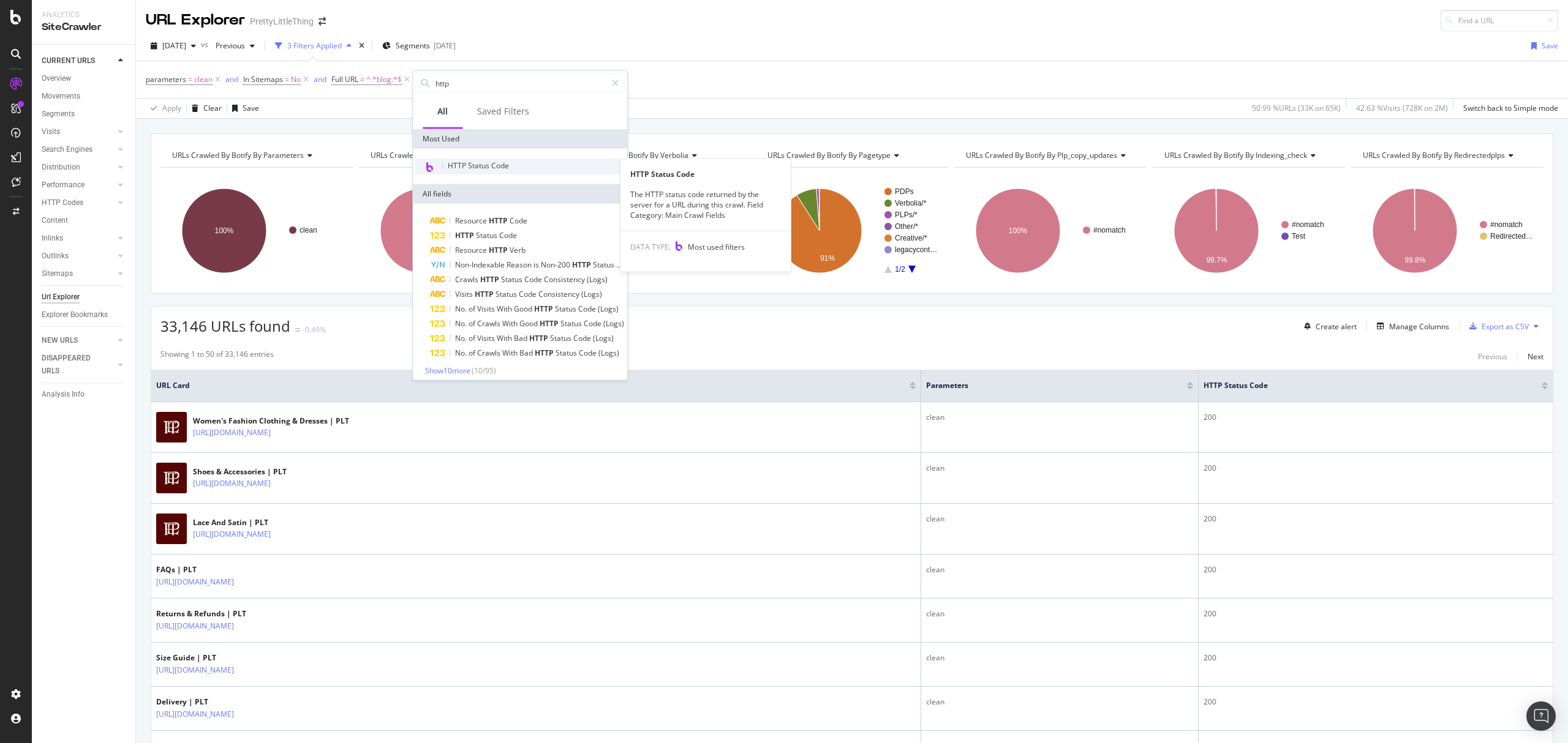
type input "http"
click at [485, 167] on span "HTTP Status Code" at bounding box center [478, 165] width 61 height 10
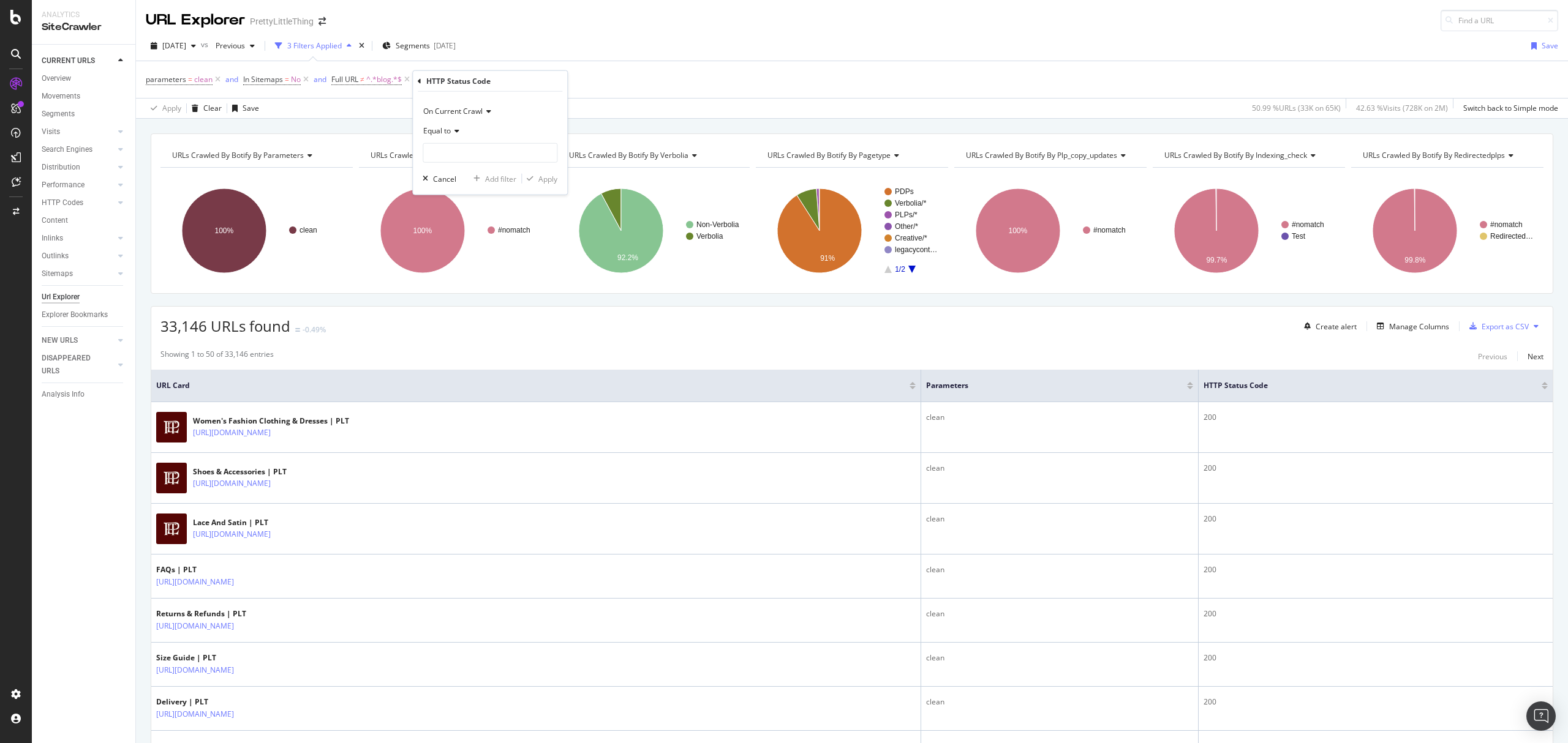
click at [444, 132] on span "Equal to" at bounding box center [436, 130] width 27 height 10
click at [490, 128] on div "Equal to" at bounding box center [490, 130] width 135 height 20
click at [453, 157] on input "number" at bounding box center [490, 153] width 135 height 20
click at [448, 170] on span "200" at bounding box center [469, 169] width 85 height 10
type input "200"
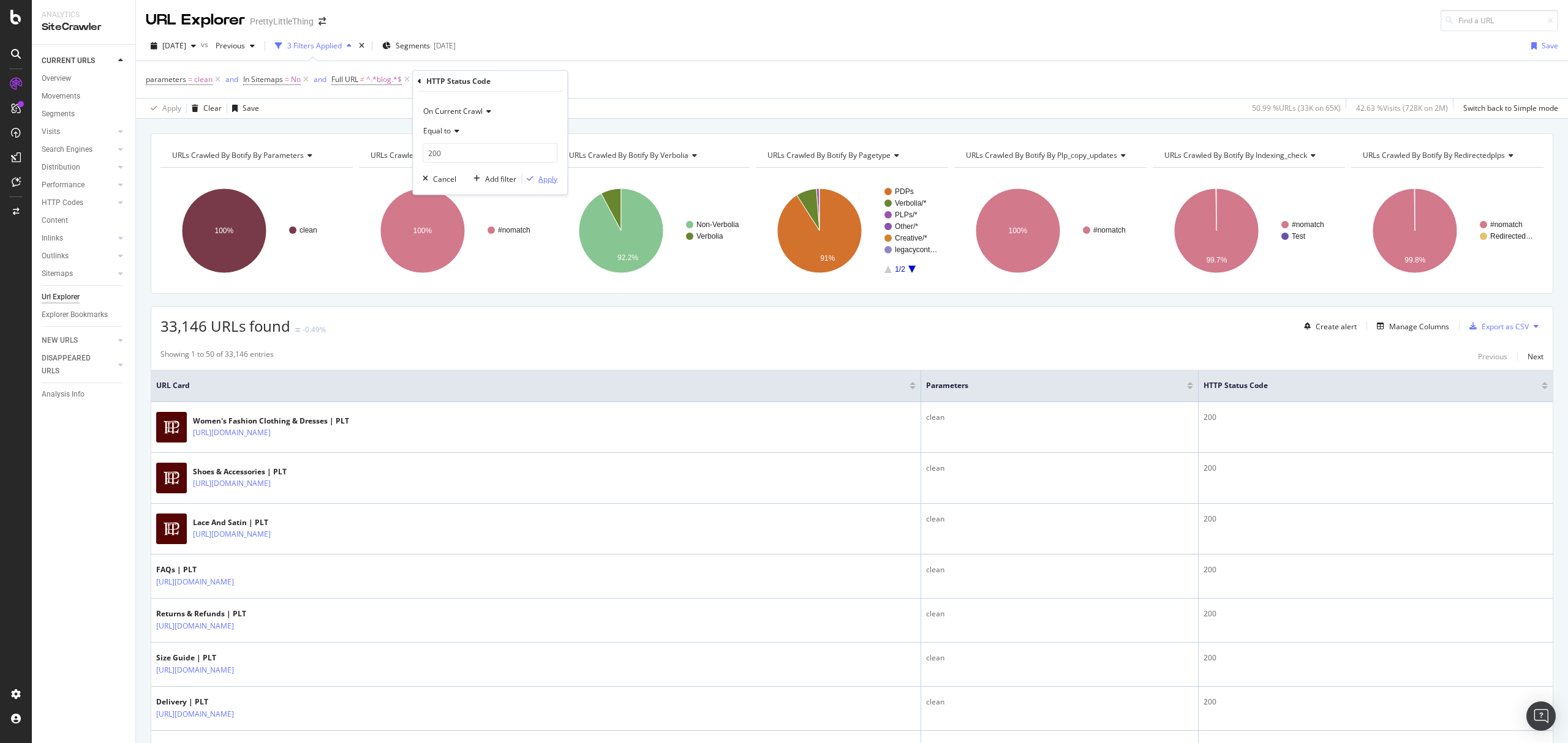
click at [547, 173] on div "Apply" at bounding box center [547, 178] width 19 height 10
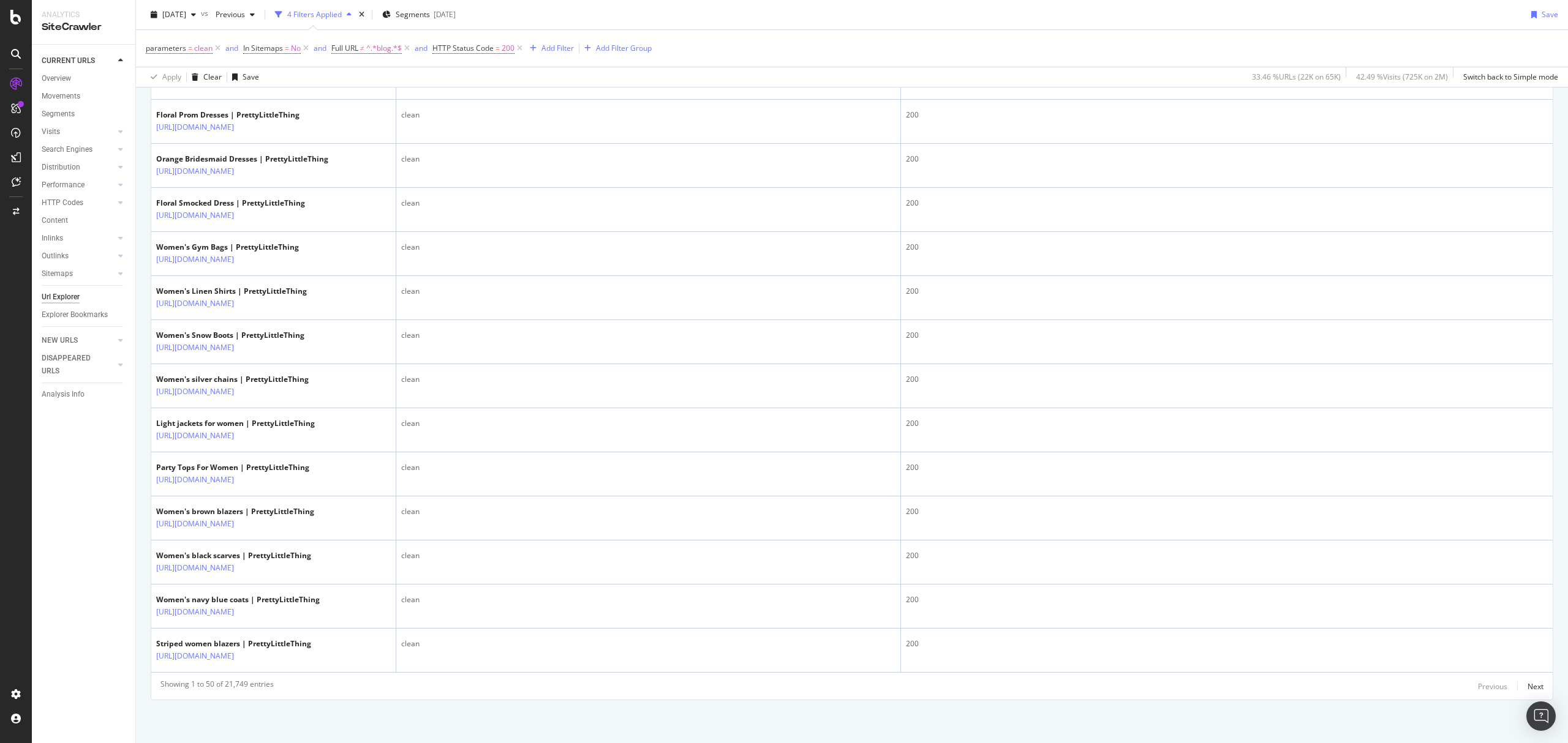
scroll to position [2383, 0]
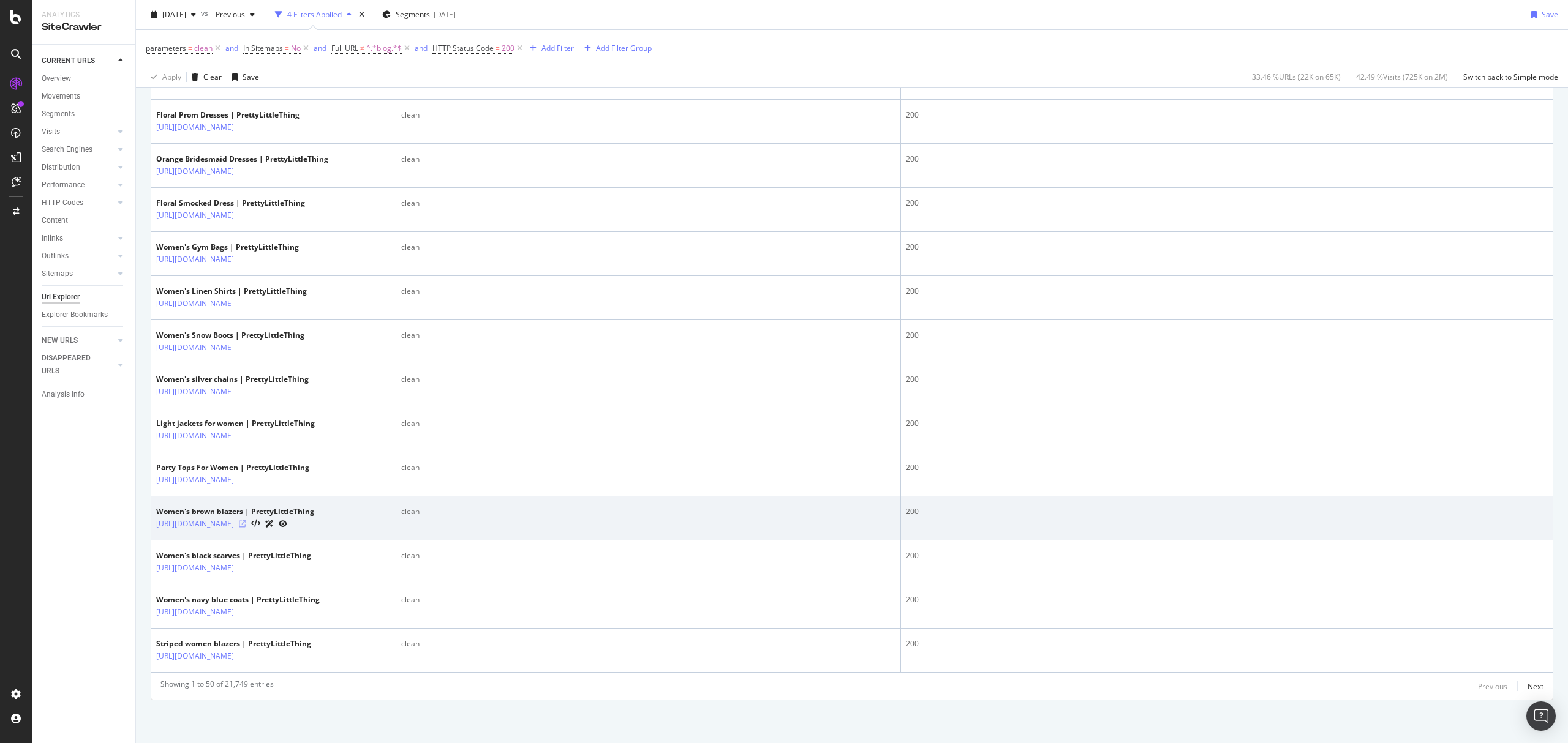
click at [246, 520] on icon at bounding box center [243, 524] width 7 height 7
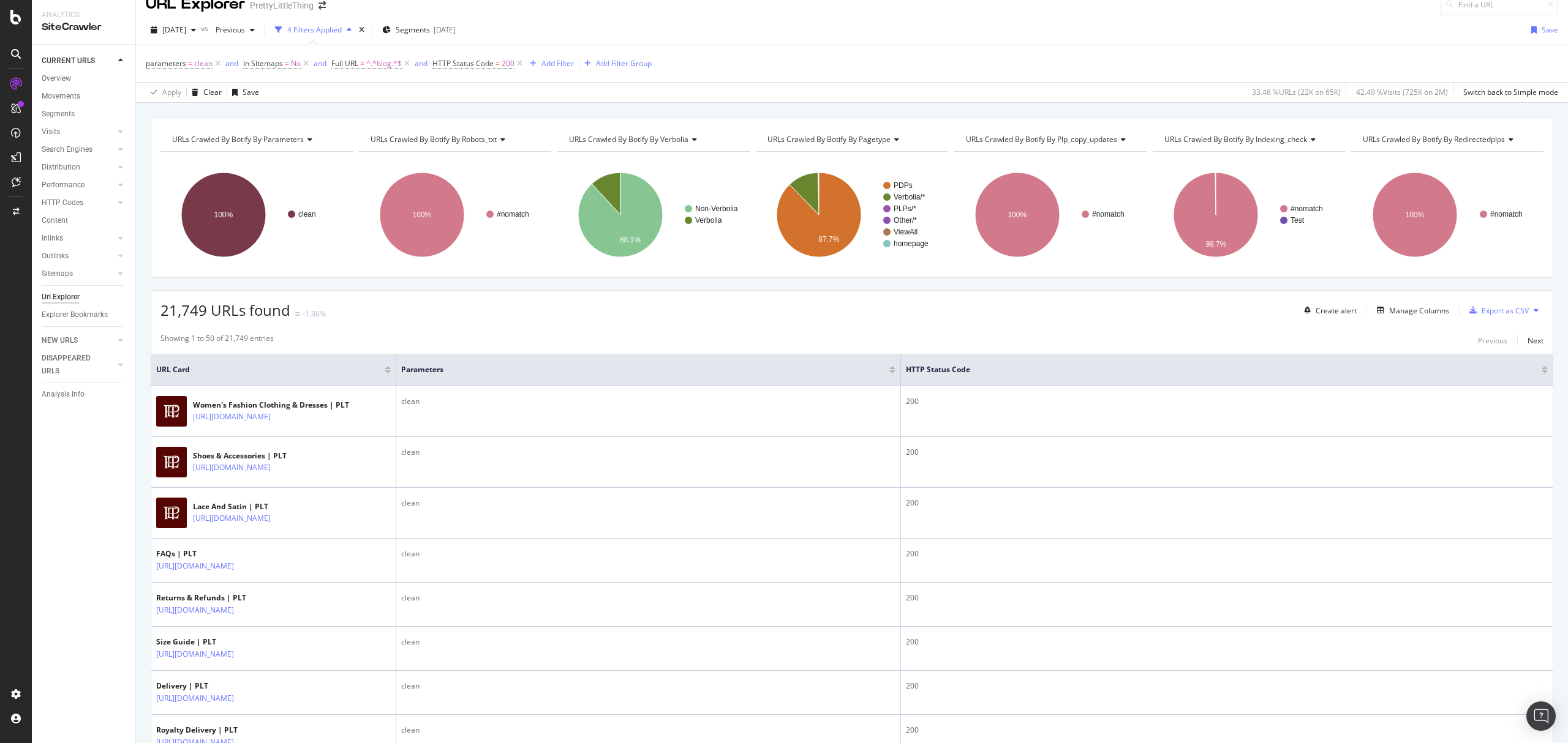
scroll to position [0, 0]
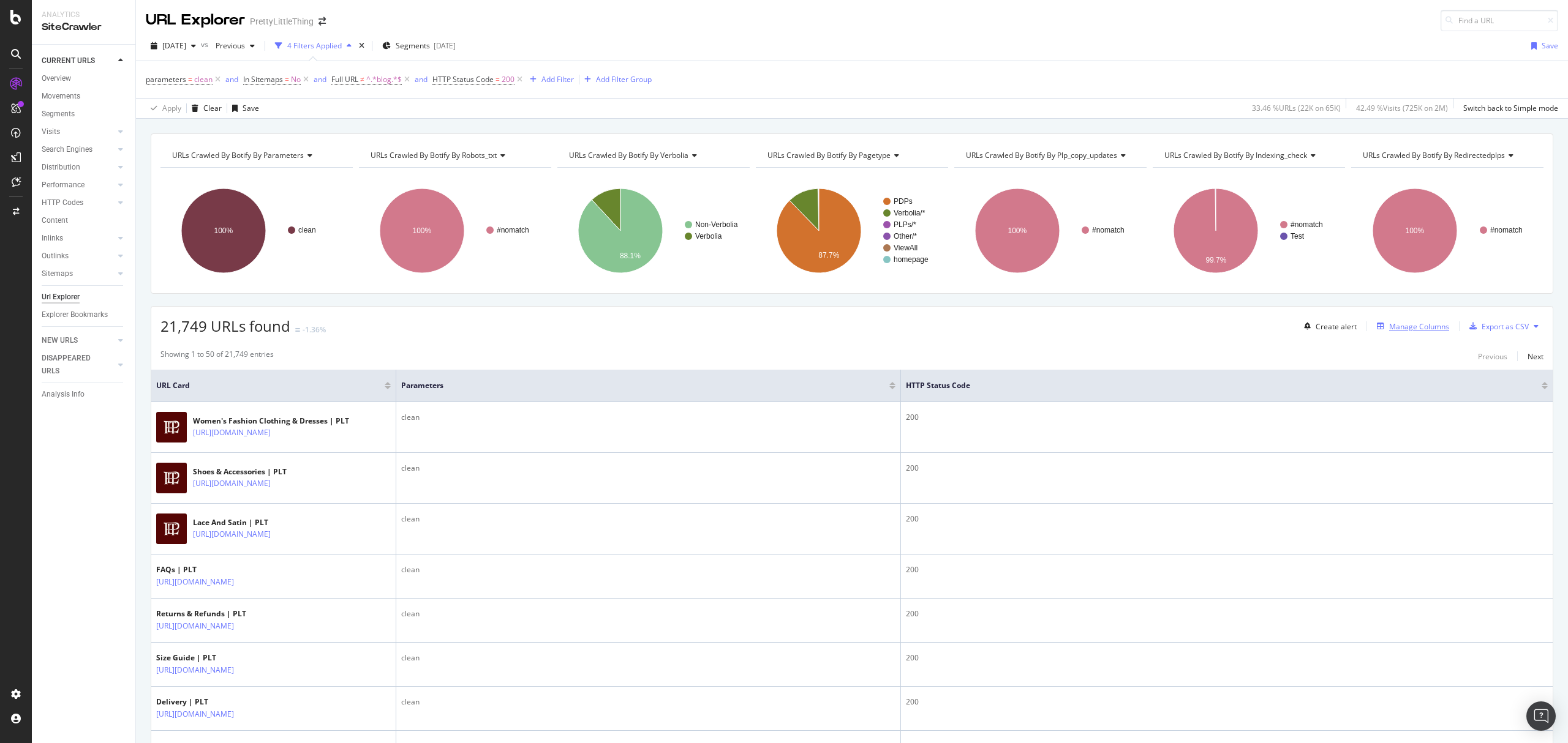
click at [1409, 324] on div "Manage Columns" at bounding box center [1419, 326] width 60 height 10
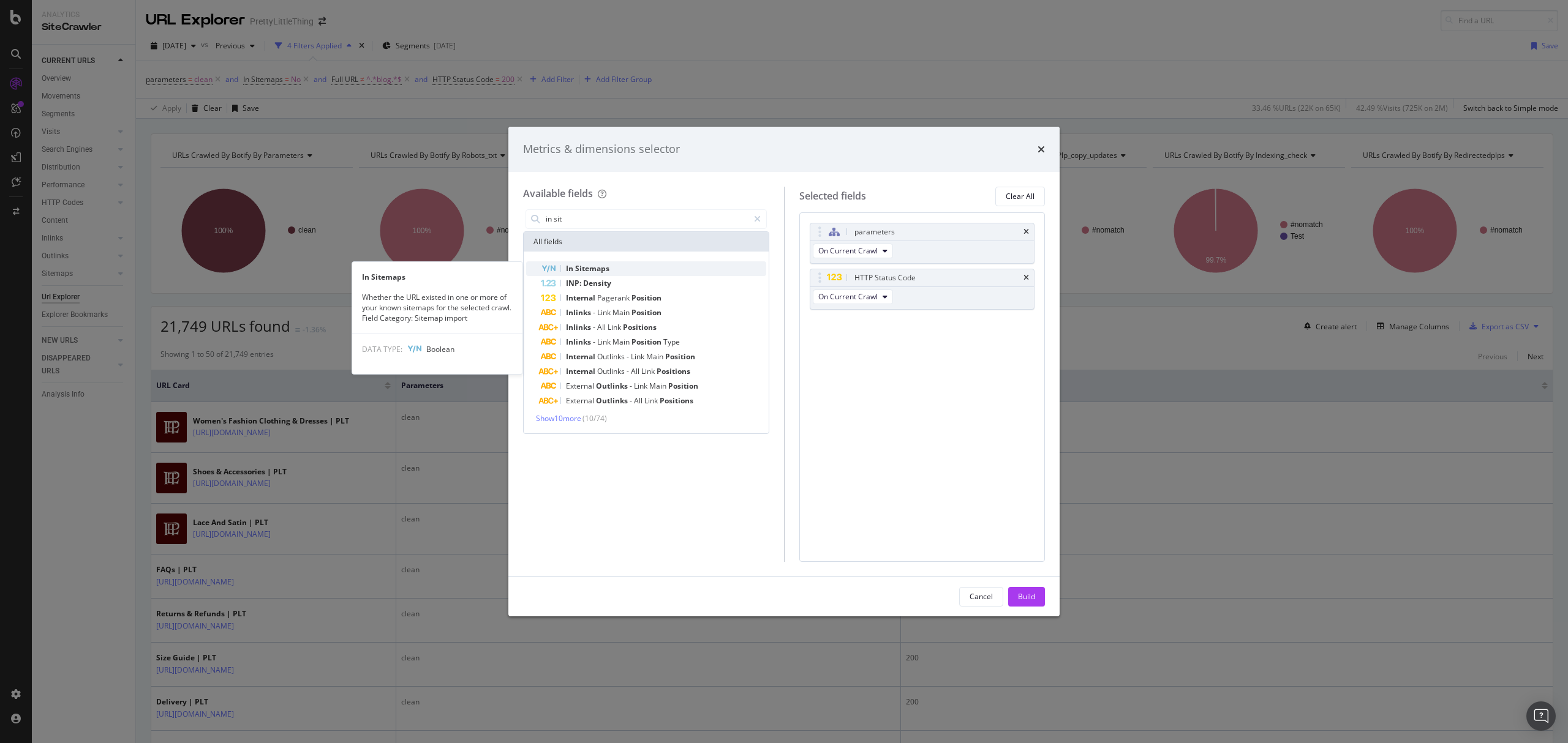
type input "in sit"
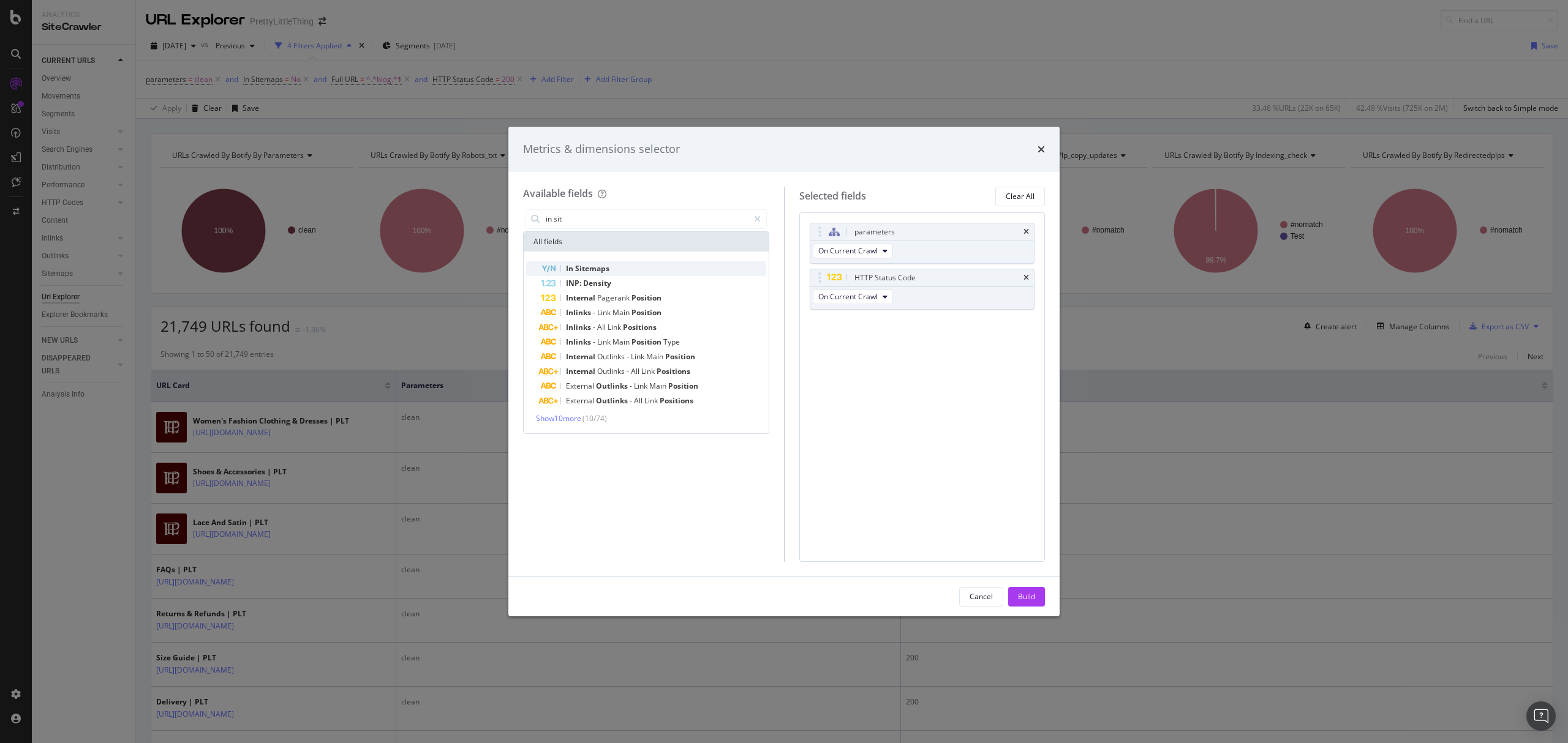
click at [613, 268] on div "In Sitemaps" at bounding box center [653, 269] width 225 height 15
click at [1032, 596] on div "Build" at bounding box center [1026, 596] width 17 height 10
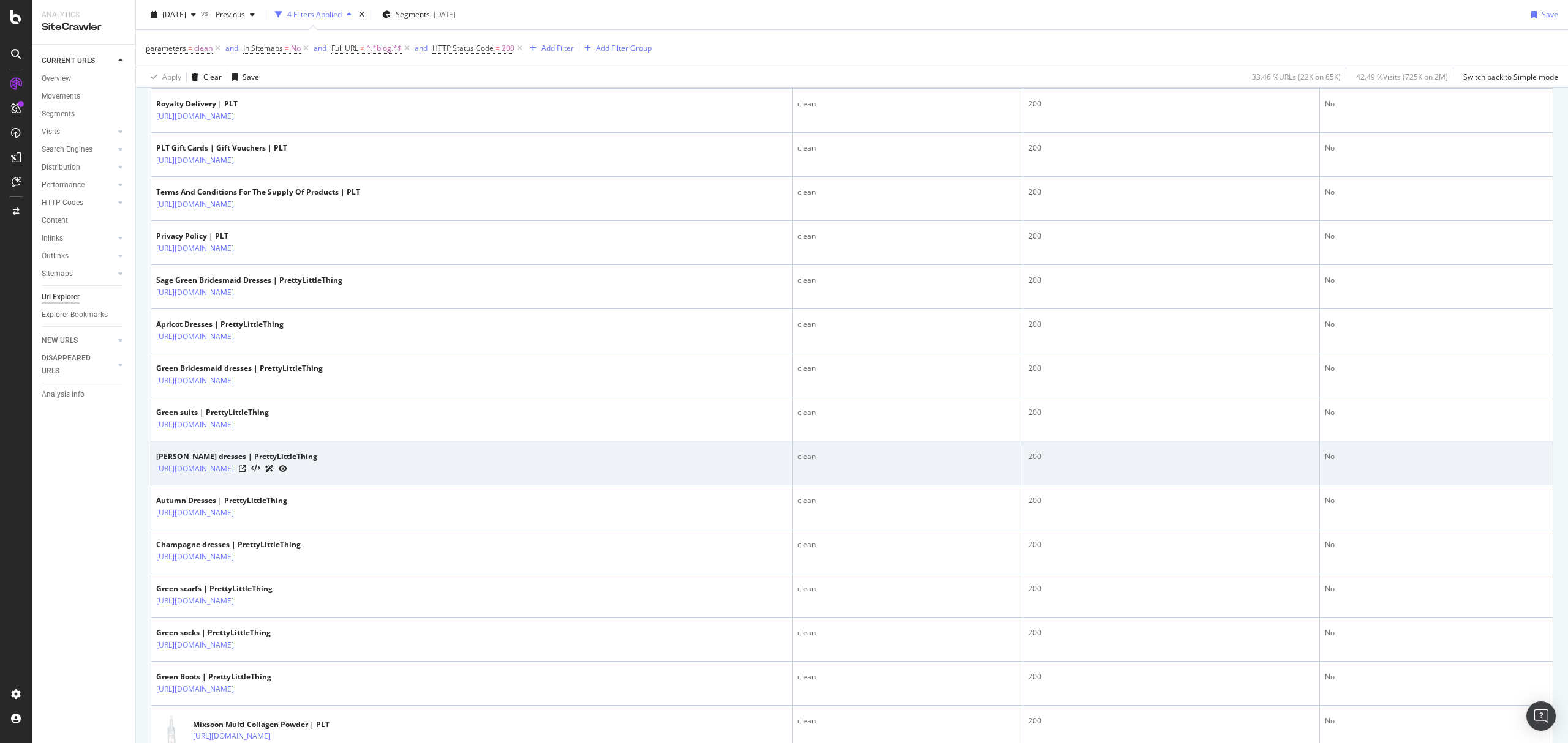
scroll to position [816, 0]
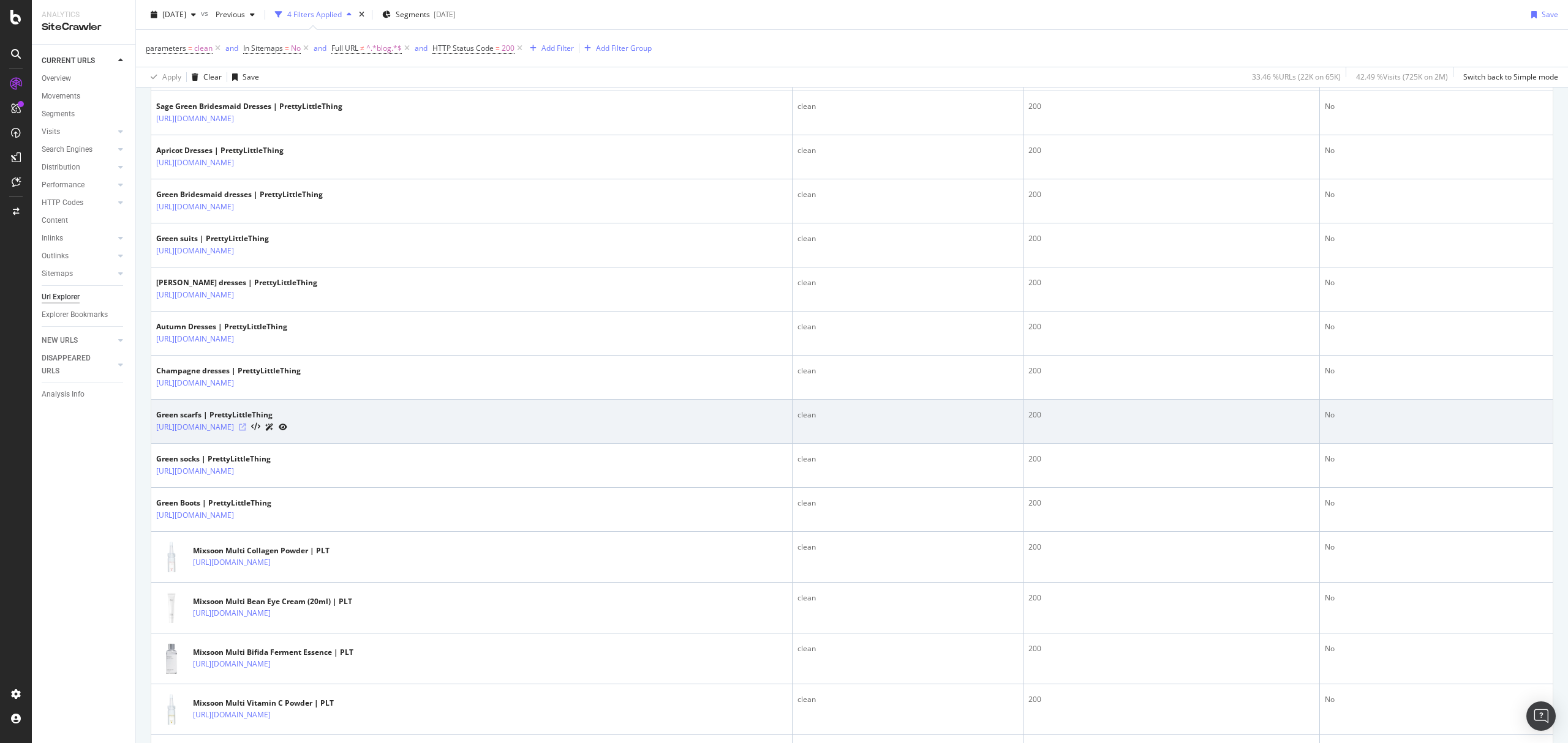
click at [246, 431] on icon at bounding box center [243, 427] width 7 height 7
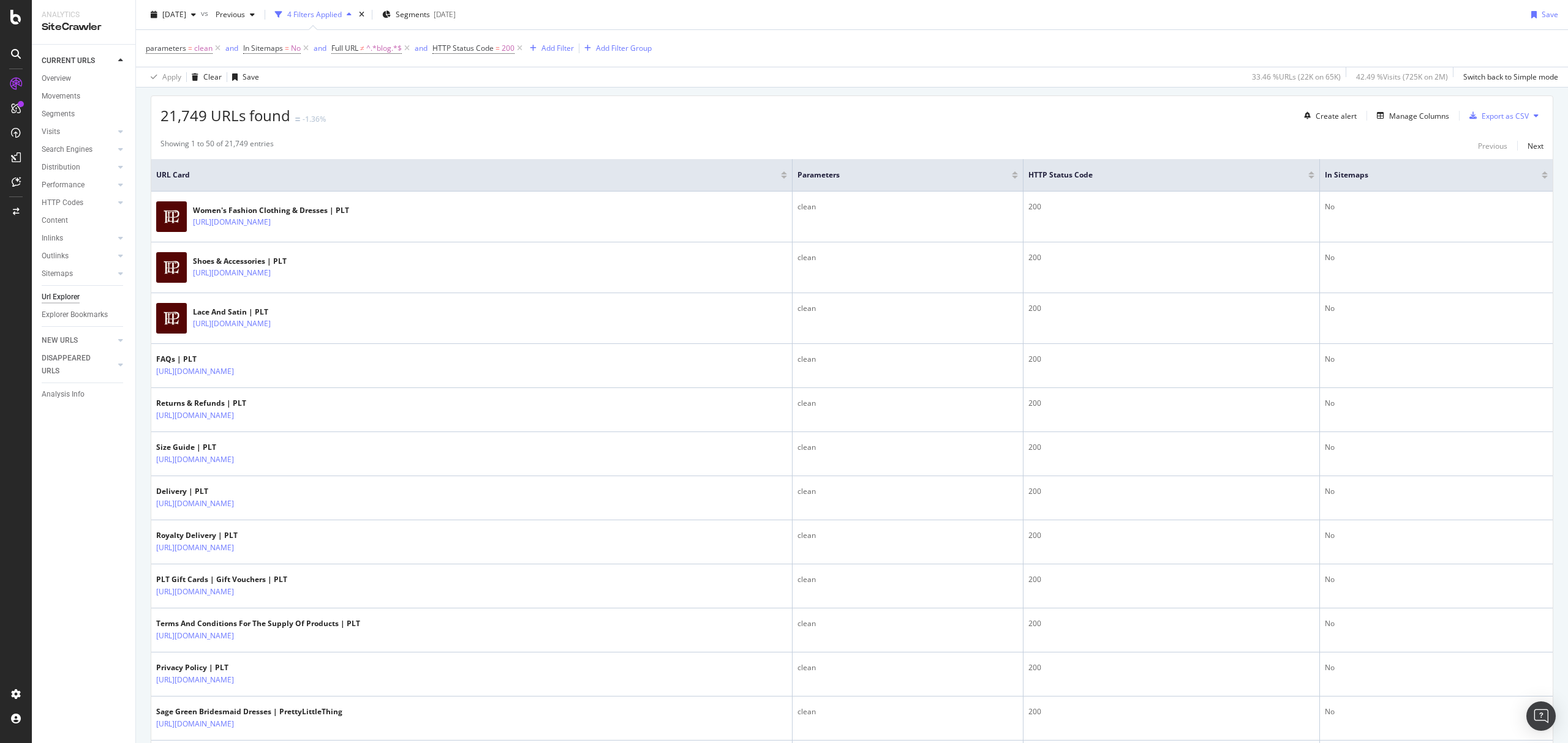
scroll to position [0, 0]
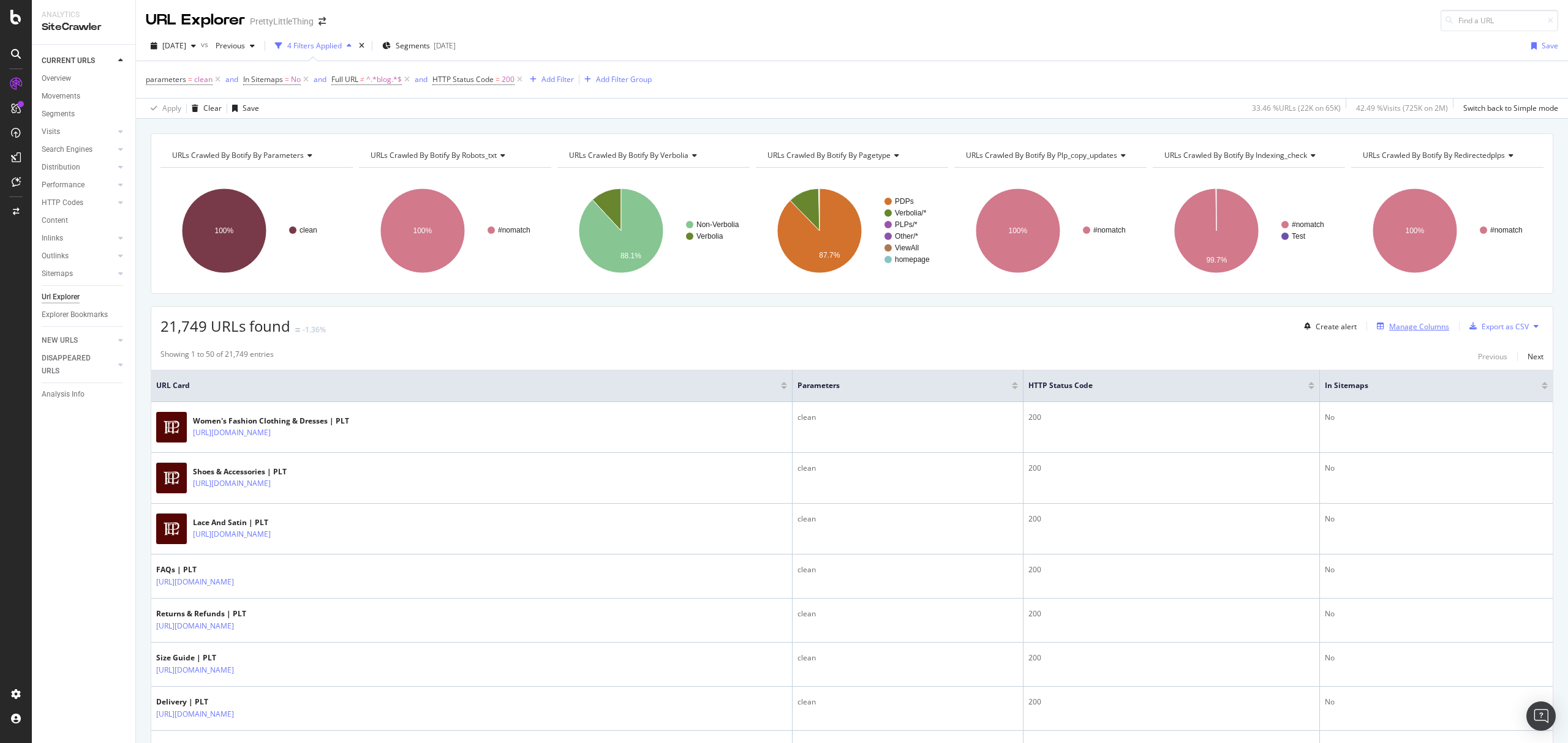
click at [1396, 331] on div "Manage Columns" at bounding box center [1419, 326] width 60 height 10
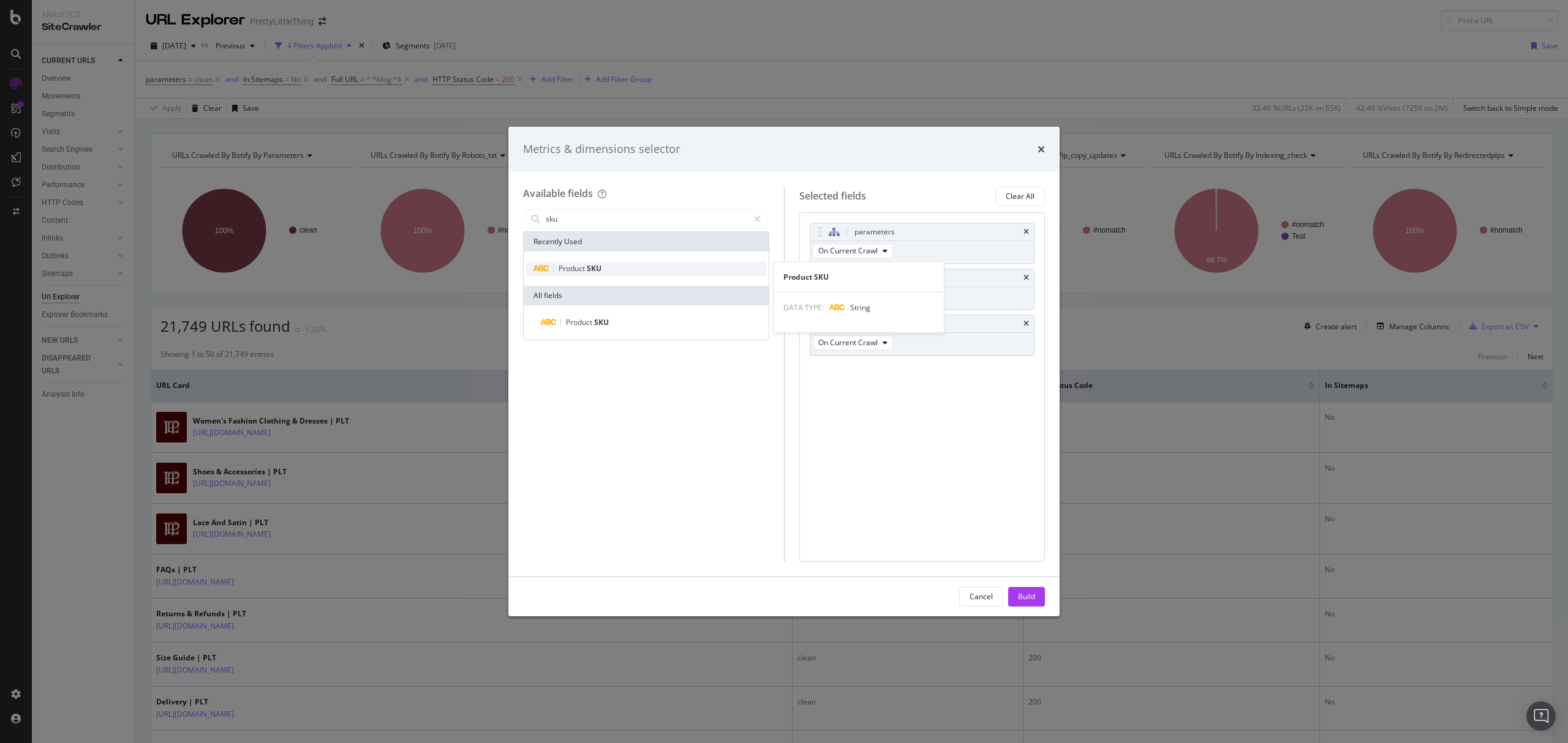
type input "sku"
click at [614, 273] on div "Product SKU" at bounding box center [646, 269] width 240 height 15
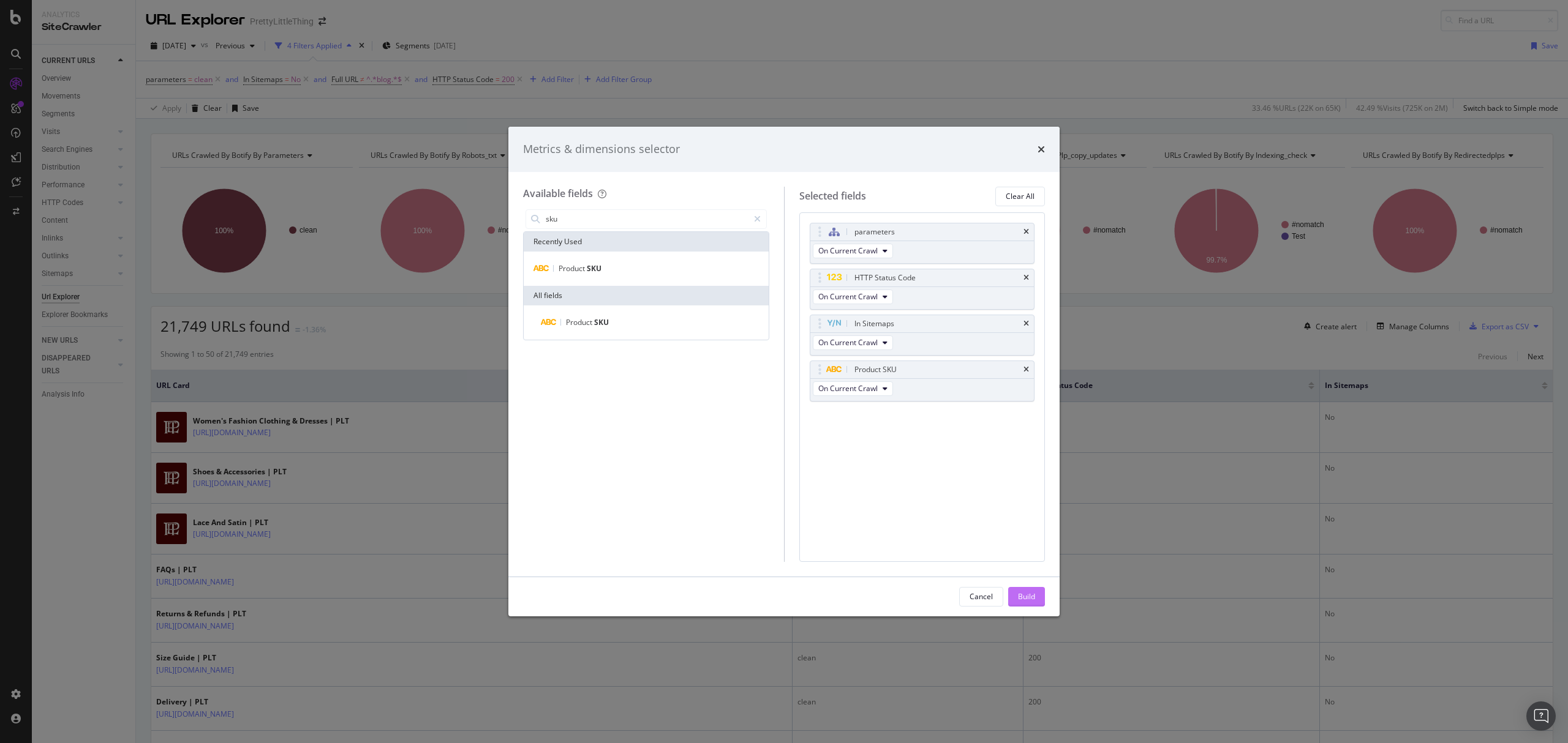
click at [1029, 600] on div "Build" at bounding box center [1026, 596] width 17 height 10
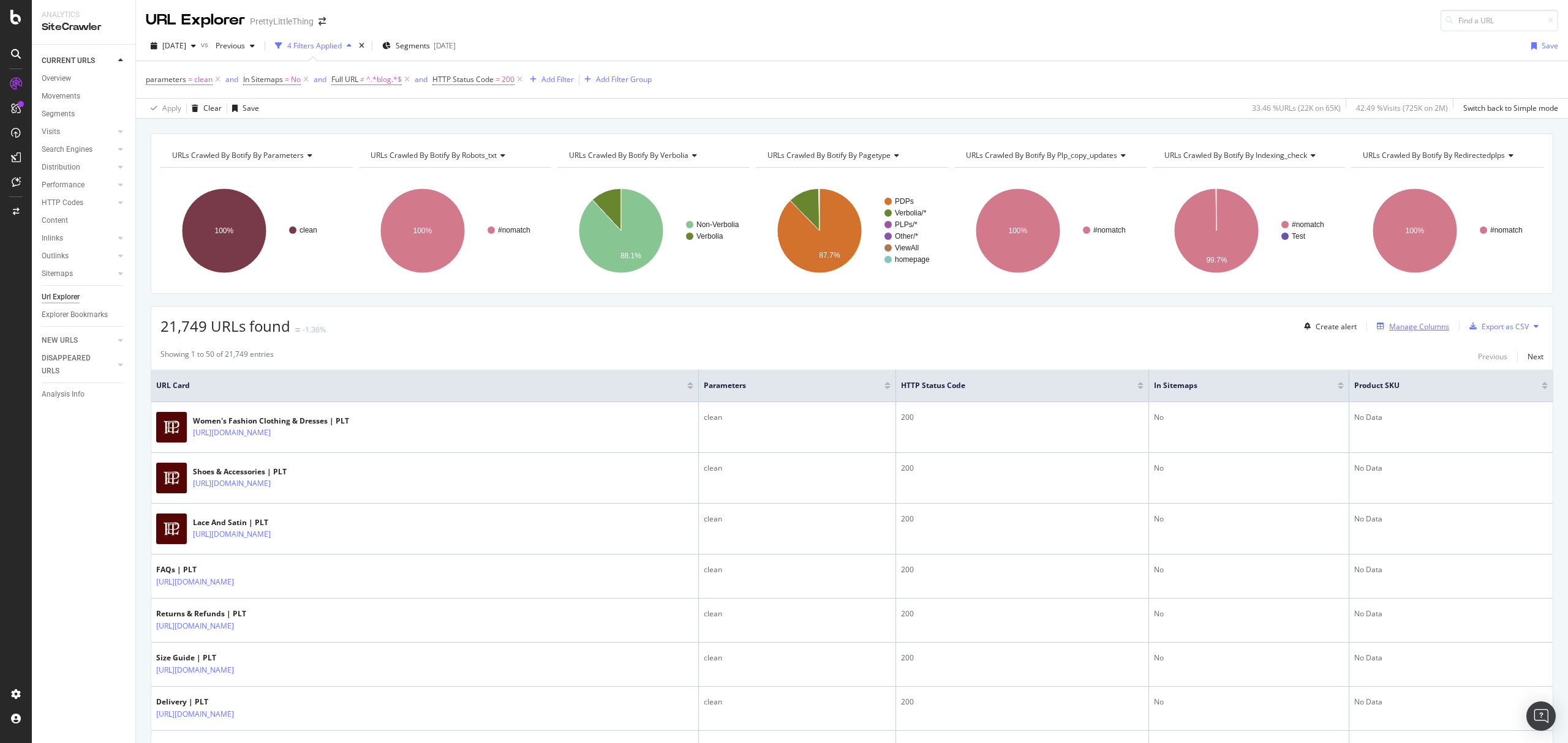
click at [1391, 329] on div "Manage Columns" at bounding box center [1419, 326] width 60 height 10
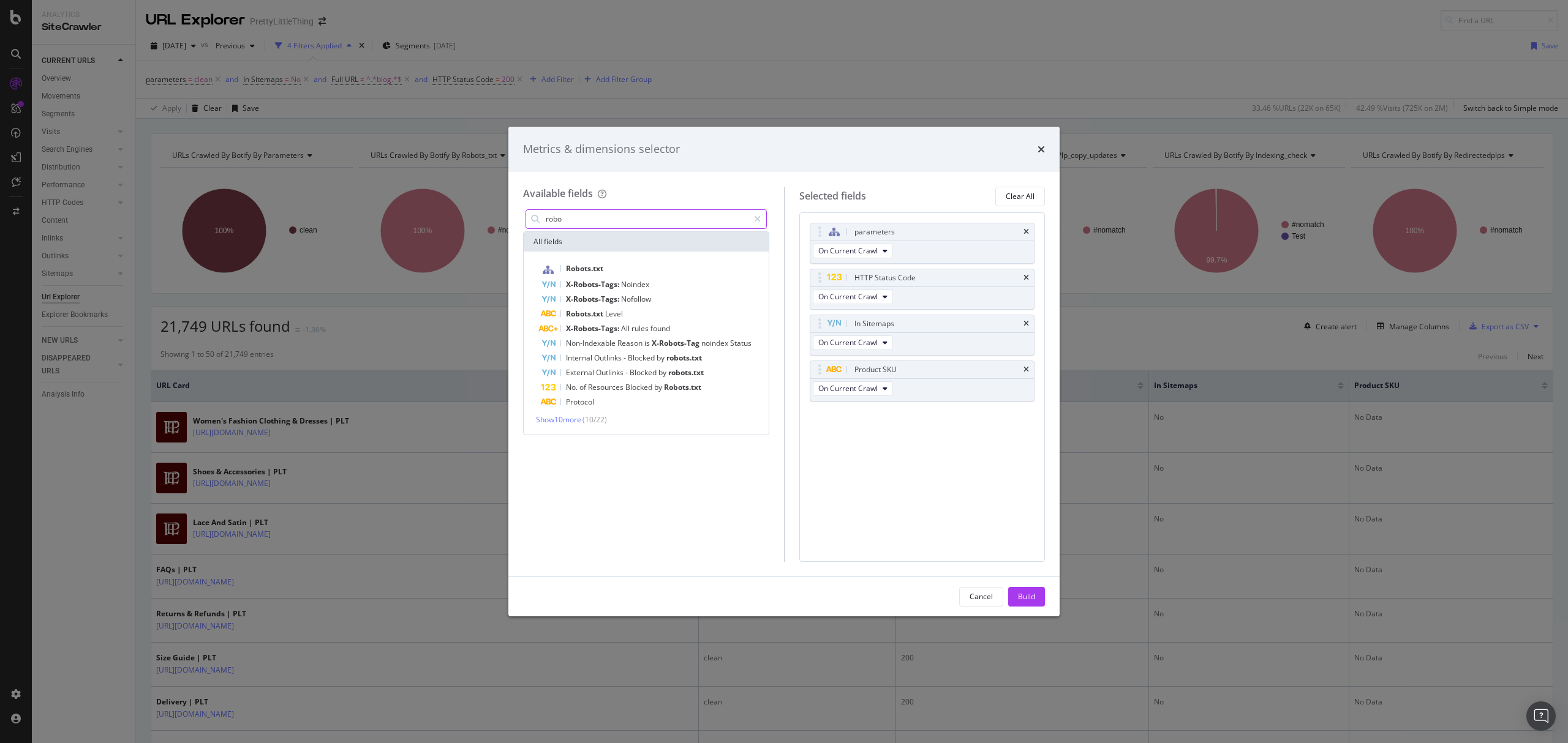
drag, startPoint x: 642, startPoint y: 229, endPoint x: 542, endPoint y: 218, distance: 100.6
click at [542, 218] on div "robo" at bounding box center [646, 218] width 241 height 20
click at [601, 218] on input "robo" at bounding box center [647, 219] width 204 height 19
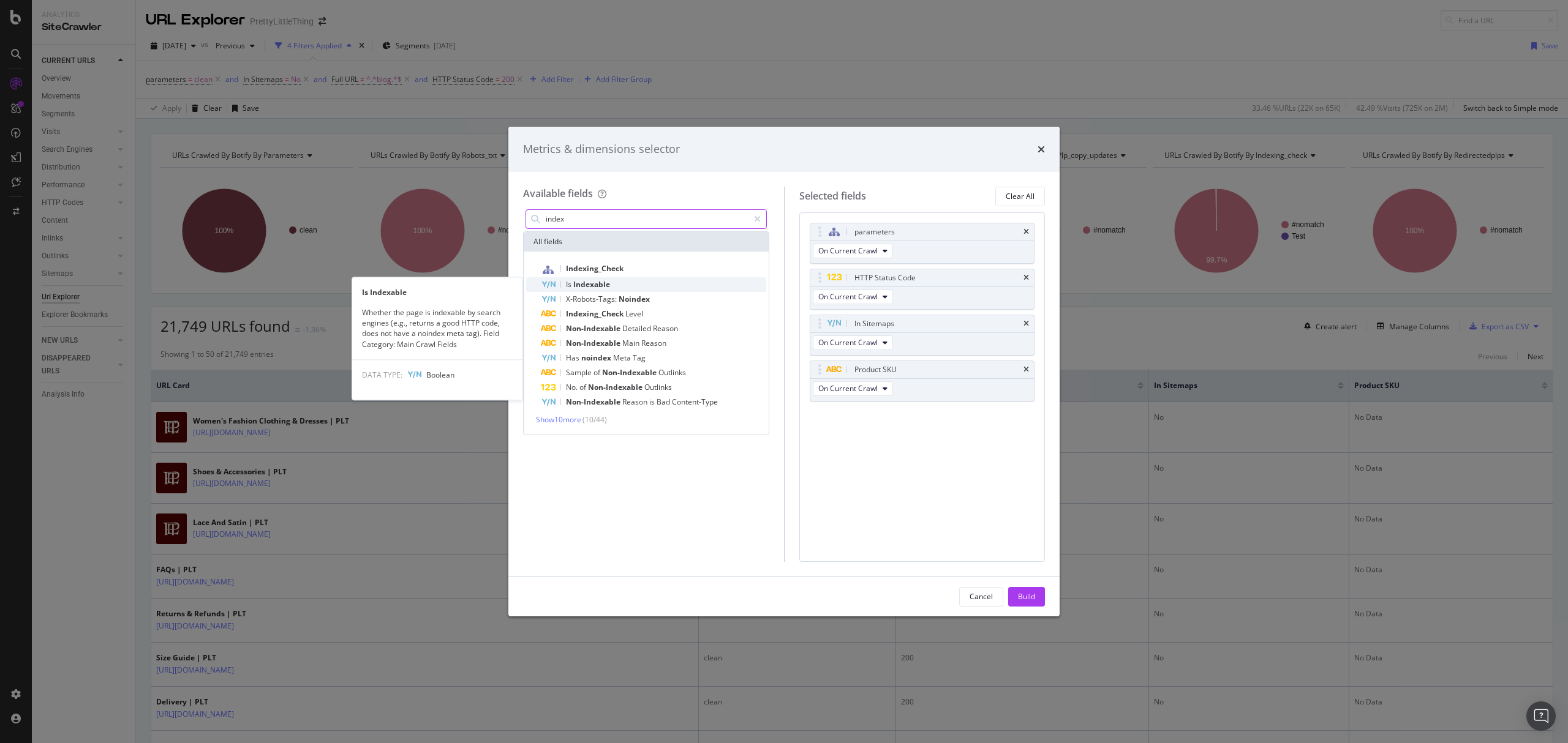
type input "index"
click at [600, 289] on span "Indexable" at bounding box center [591, 284] width 37 height 10
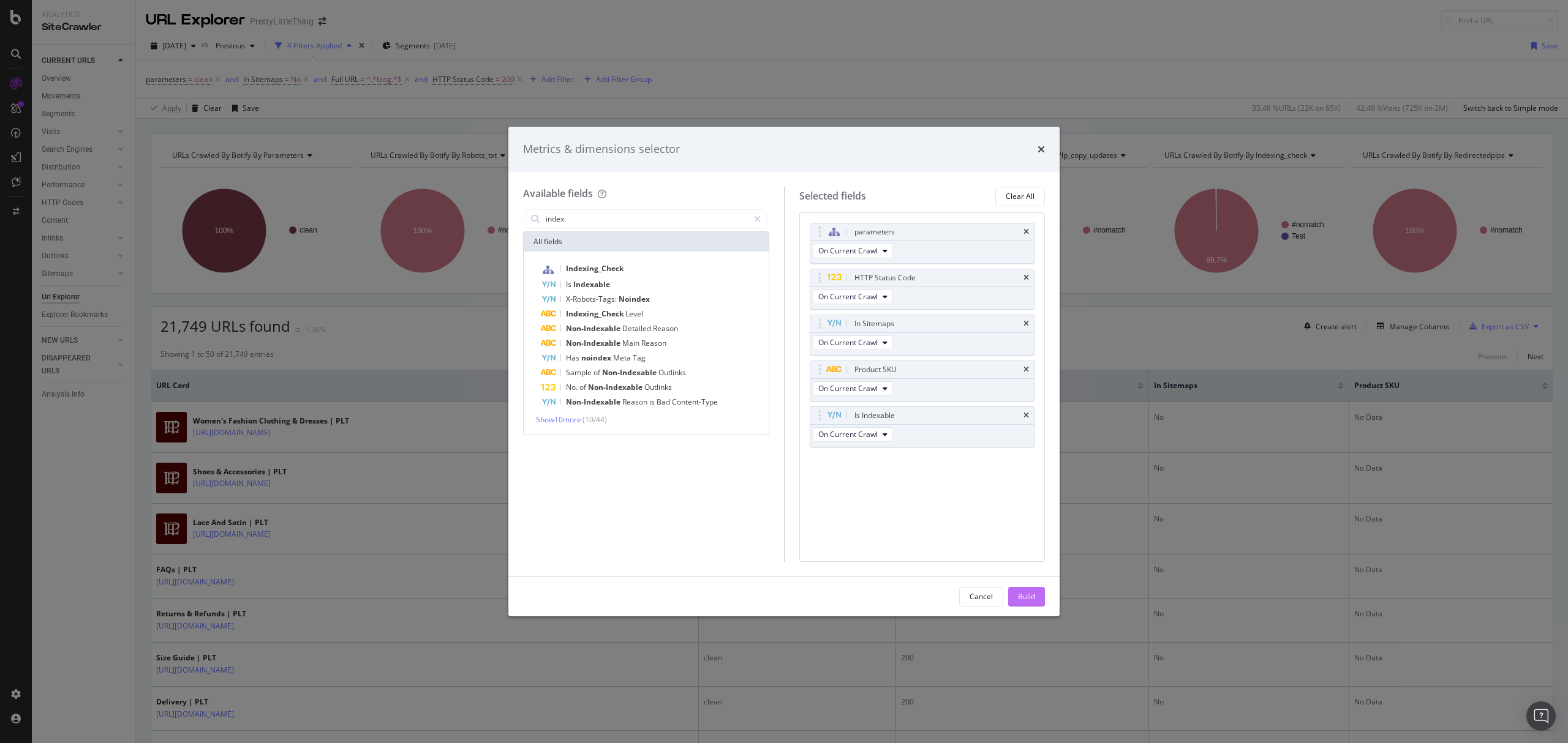
click at [1037, 603] on button "Build" at bounding box center [1025, 597] width 37 height 20
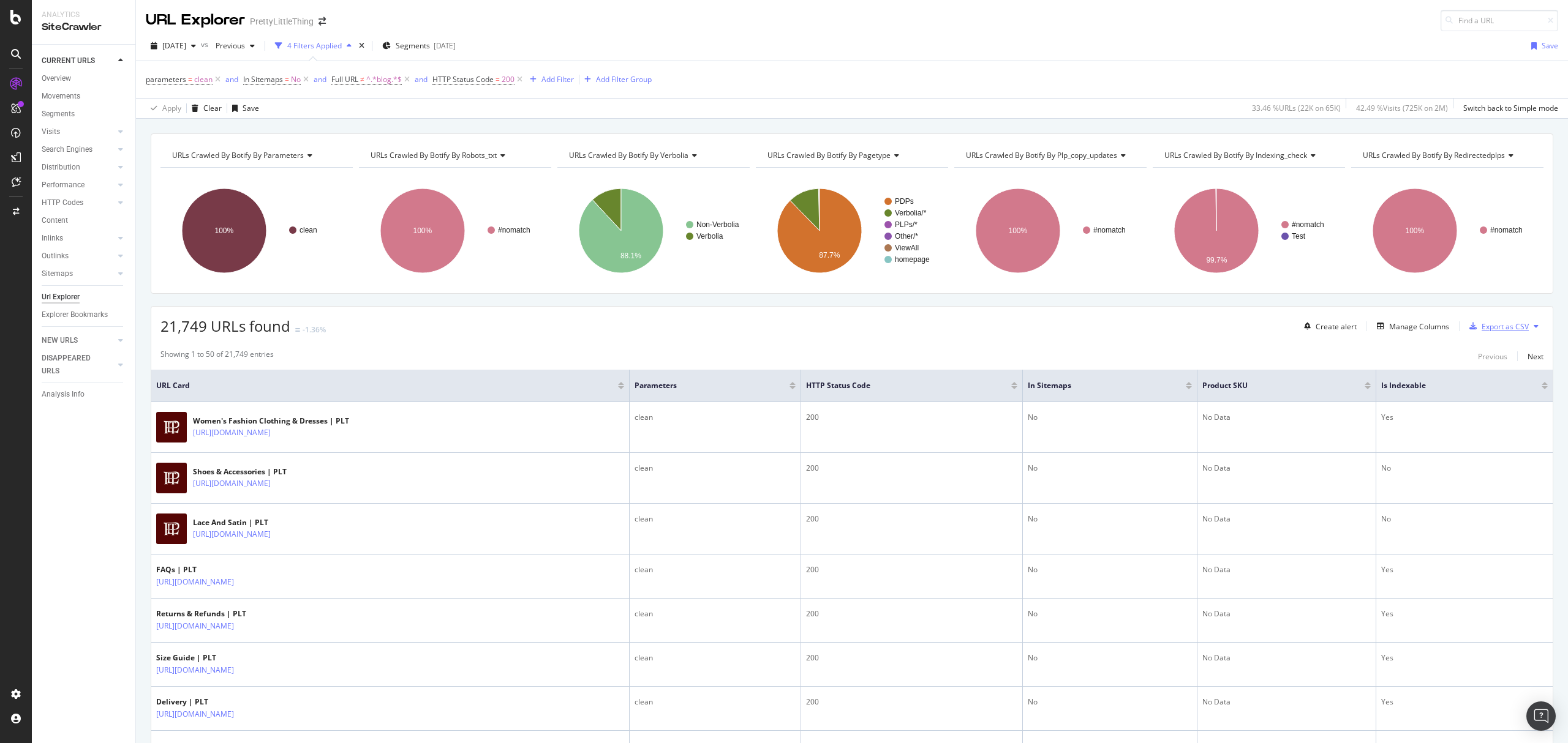
click at [1501, 327] on div "Export as CSV" at bounding box center [1504, 326] width 47 height 10
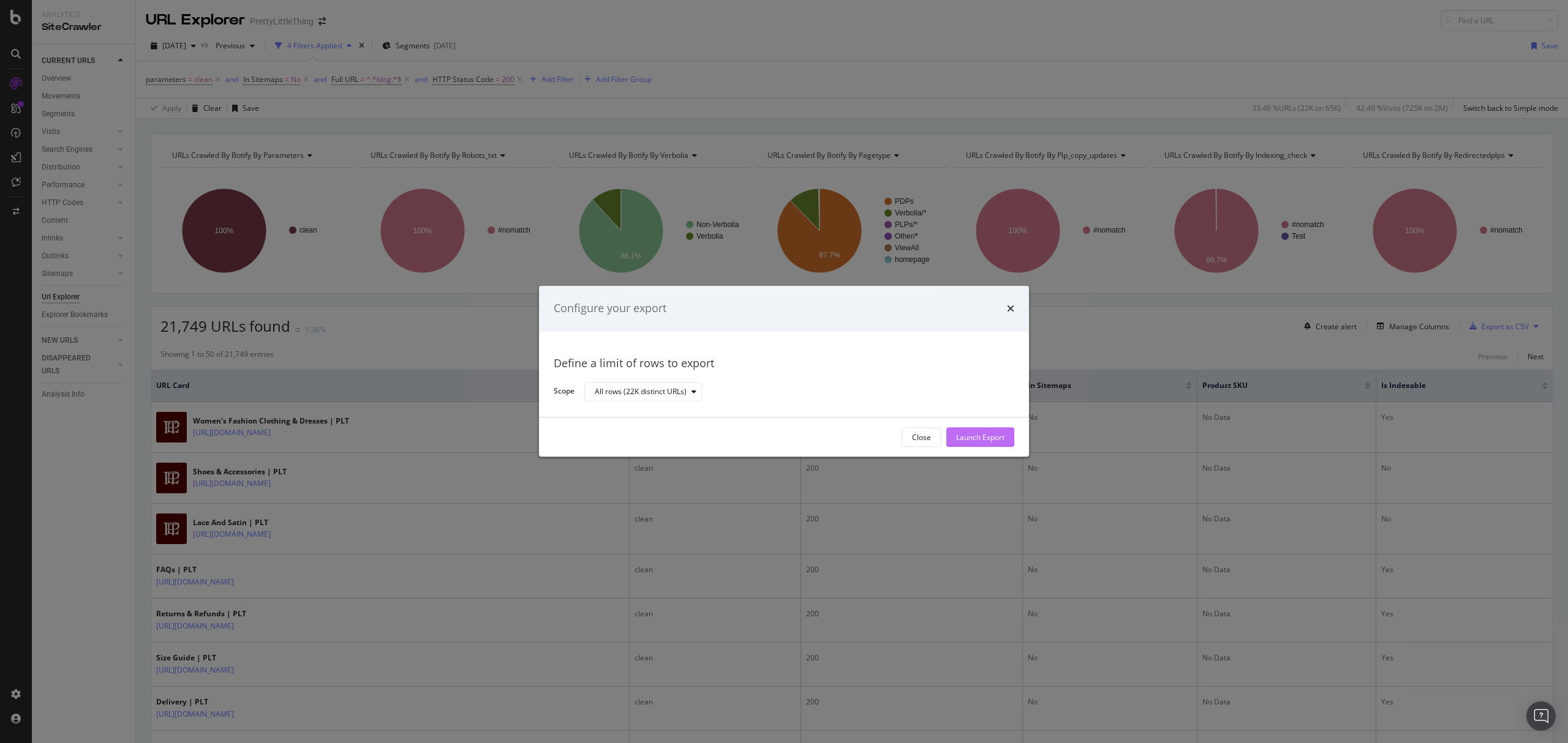
click at [985, 438] on div "Launch Export" at bounding box center [980, 437] width 49 height 10
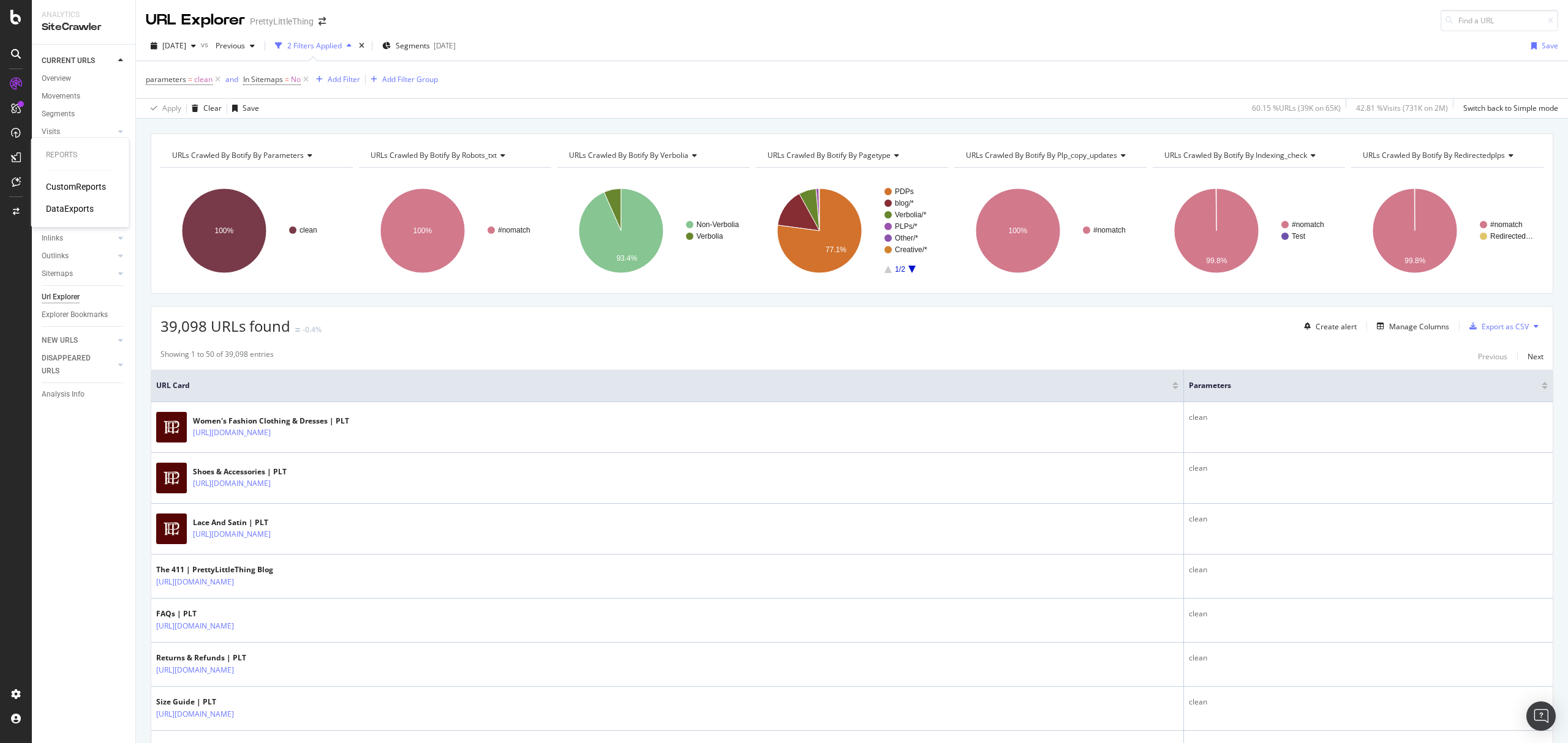
click at [59, 211] on div "DataExports" at bounding box center [69, 208] width 48 height 12
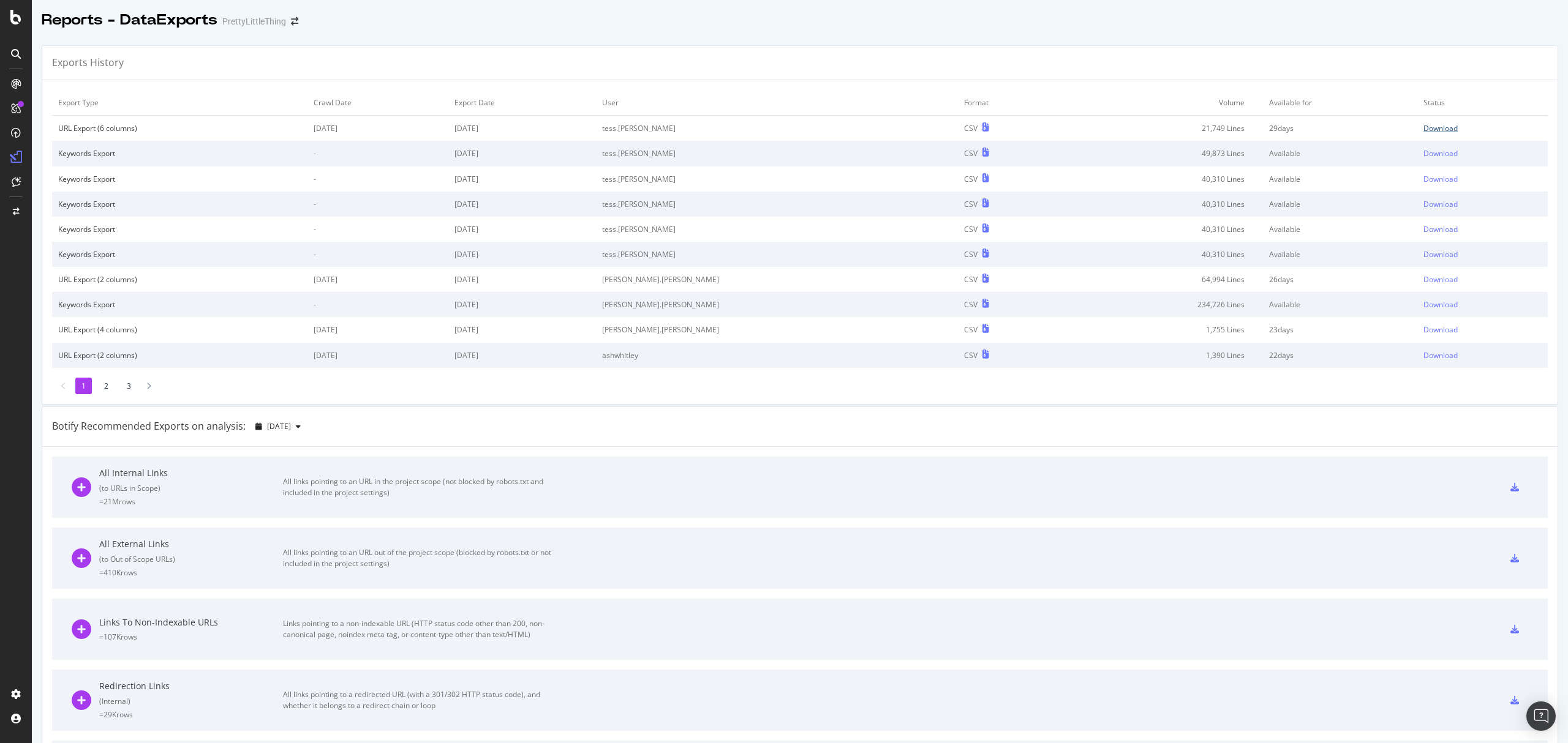
click at [1423, 133] on div "Download" at bounding box center [1440, 127] width 35 height 10
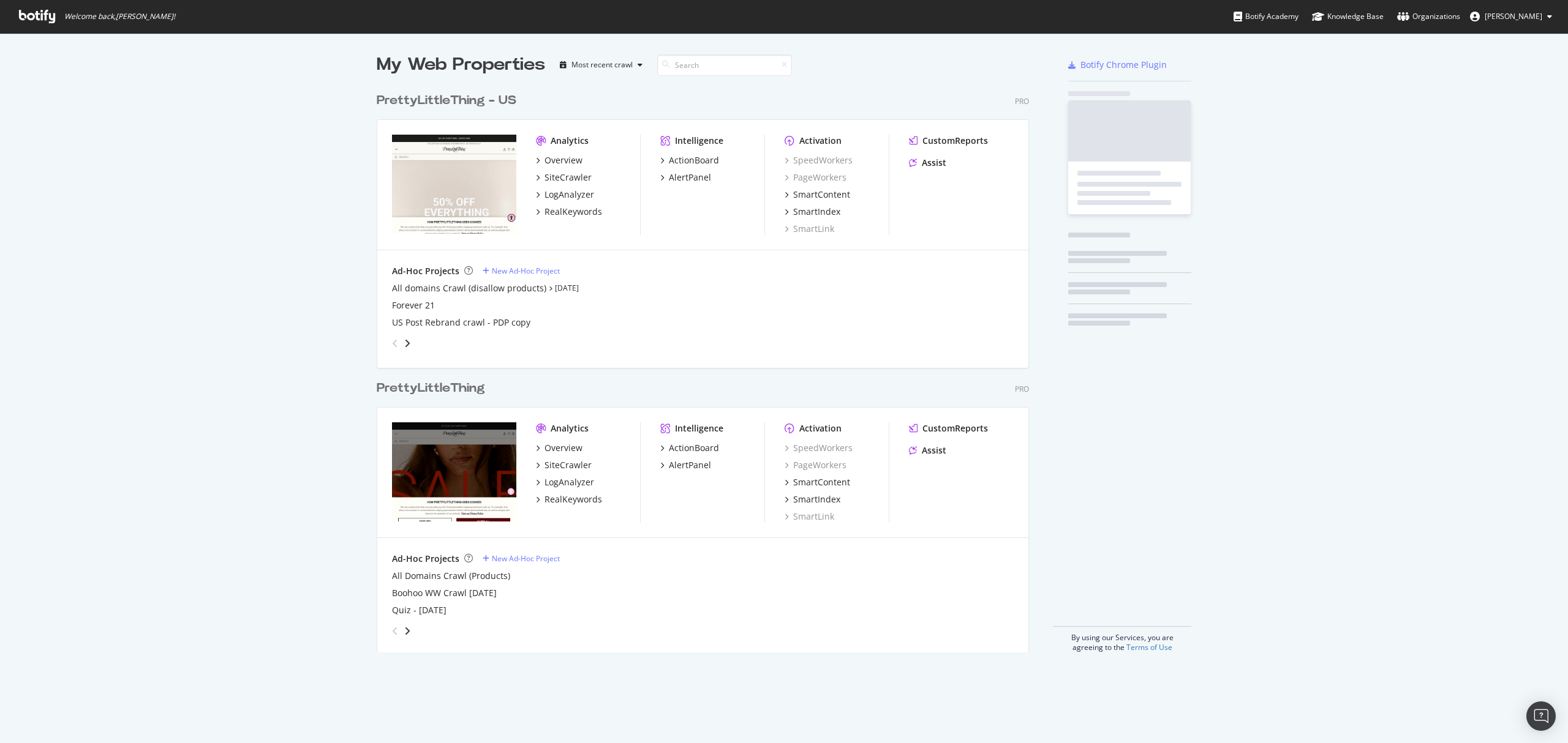
scroll to position [563, 650]
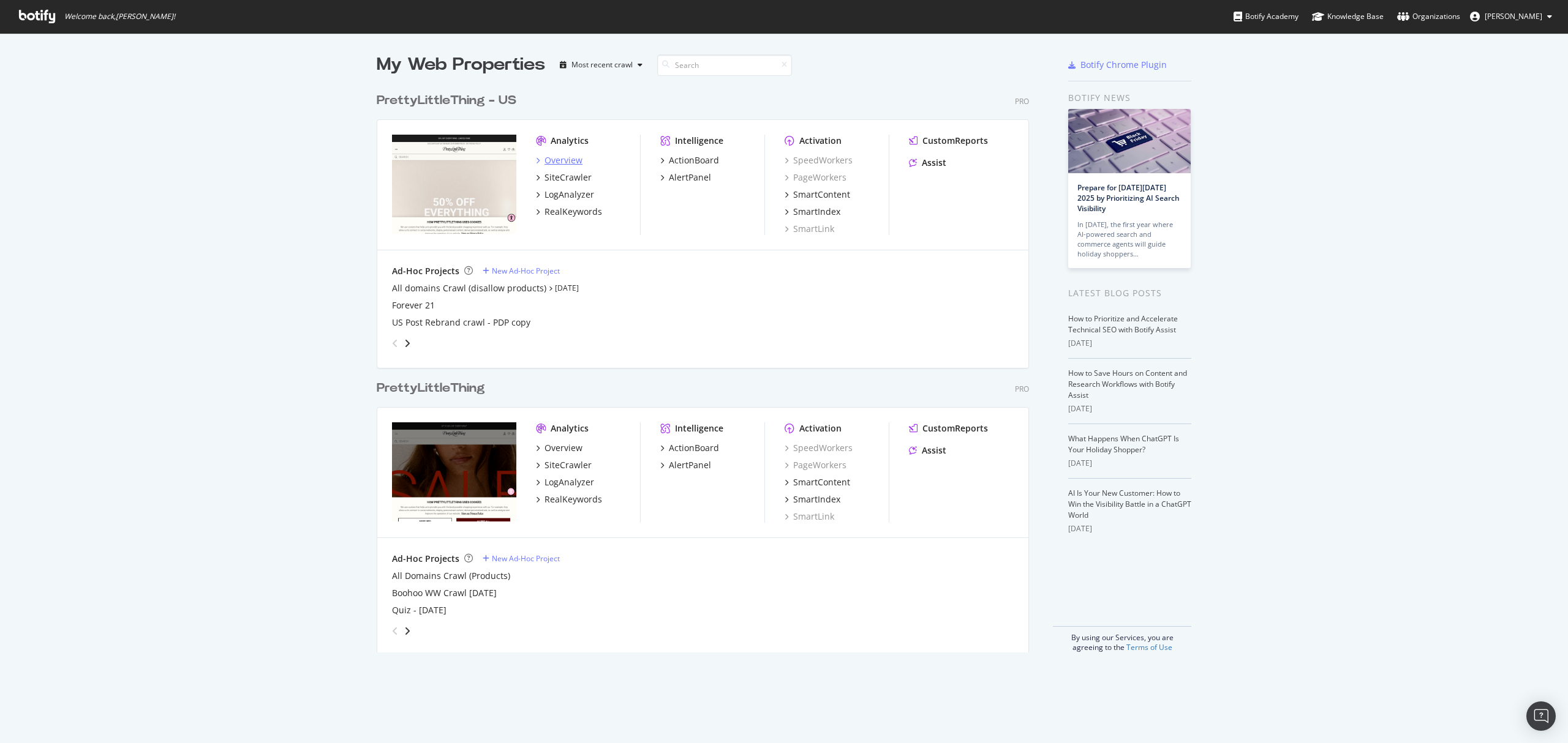
click at [566, 160] on div "Overview" at bounding box center [563, 160] width 38 height 12
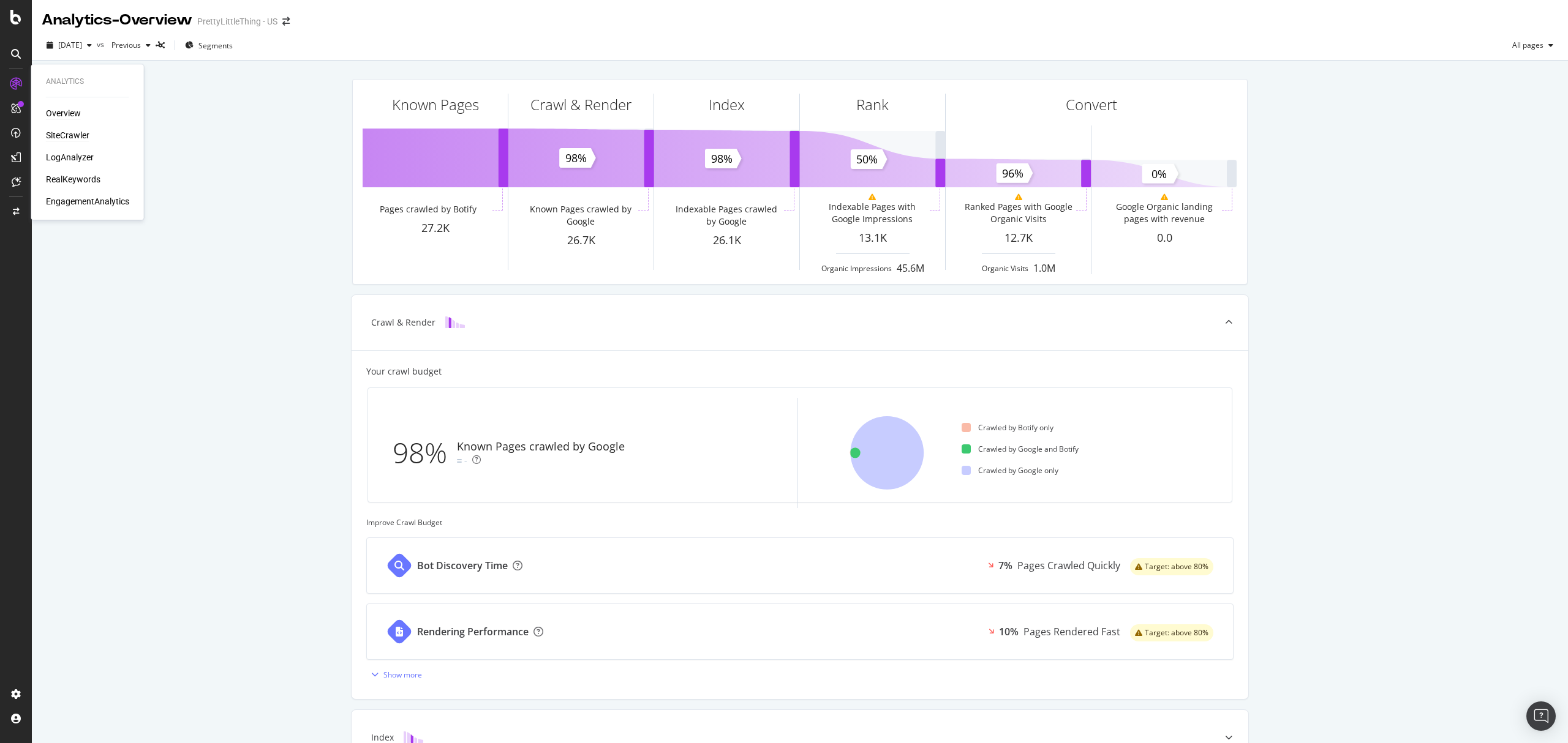
click at [74, 131] on div "SiteCrawler" at bounding box center [67, 135] width 43 height 12
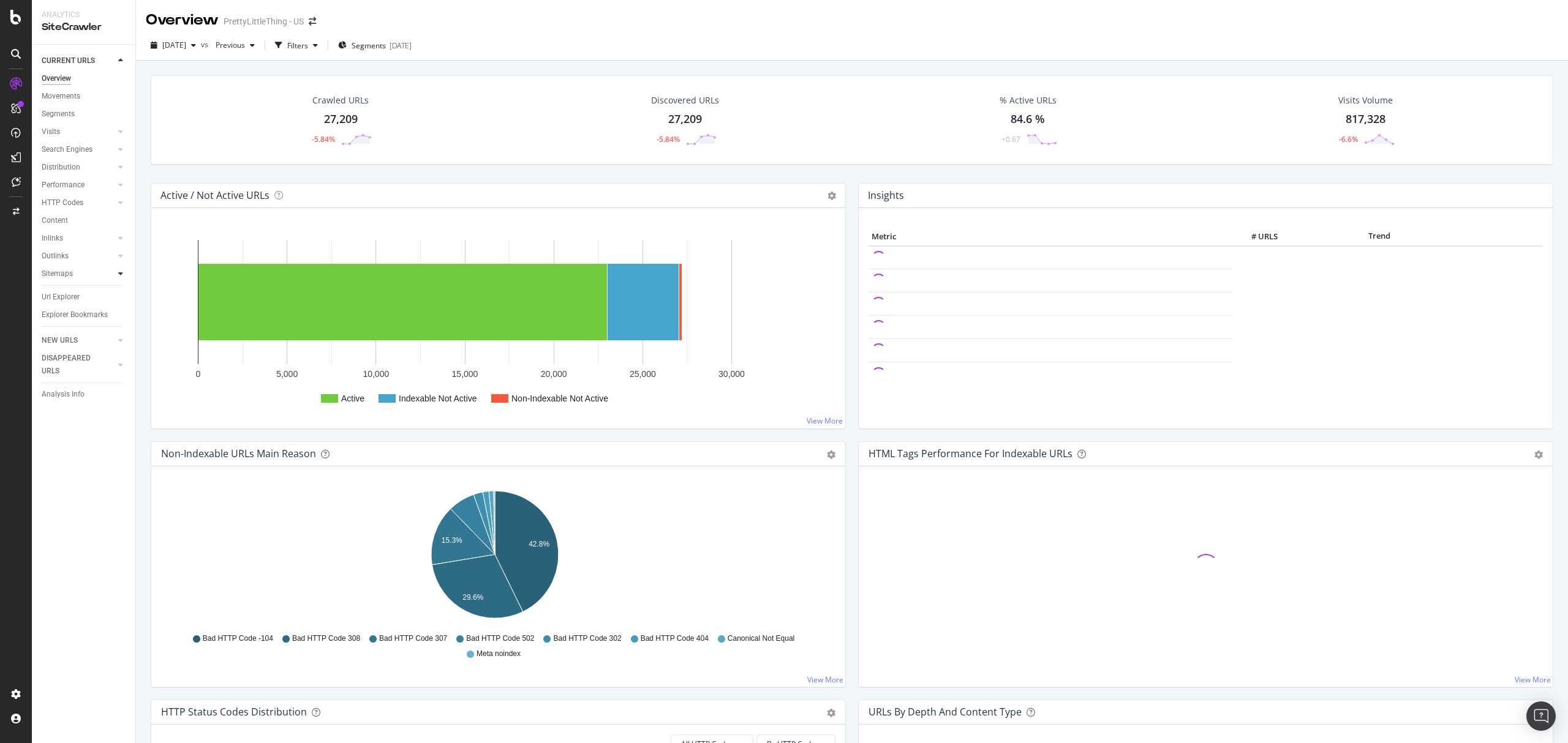
click at [119, 275] on icon at bounding box center [120, 274] width 5 height 7
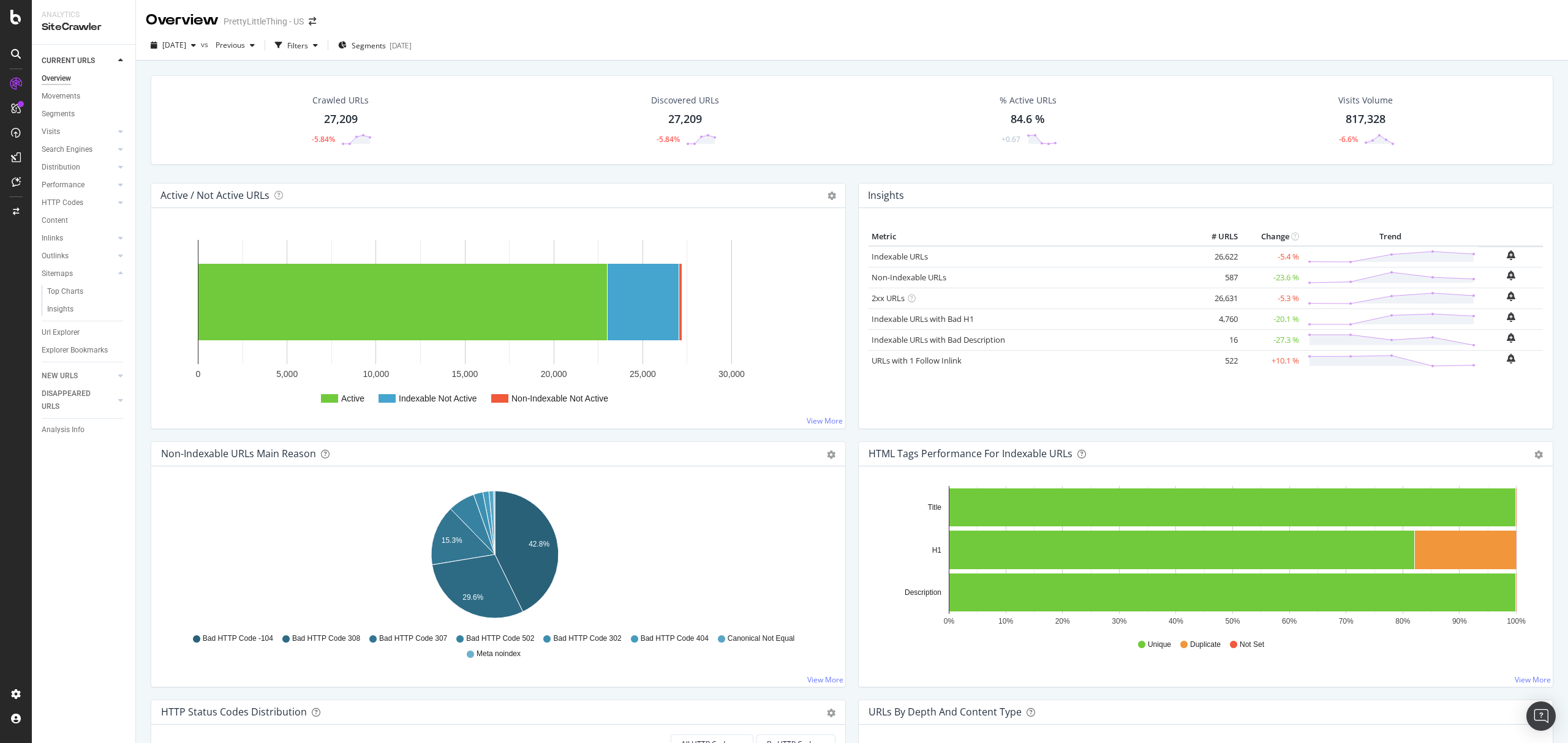
drag, startPoint x: 57, startPoint y: 292, endPoint x: 0, endPoint y: 292, distance: 57.0
click at [57, 292] on div "Top Charts" at bounding box center [65, 291] width 37 height 13
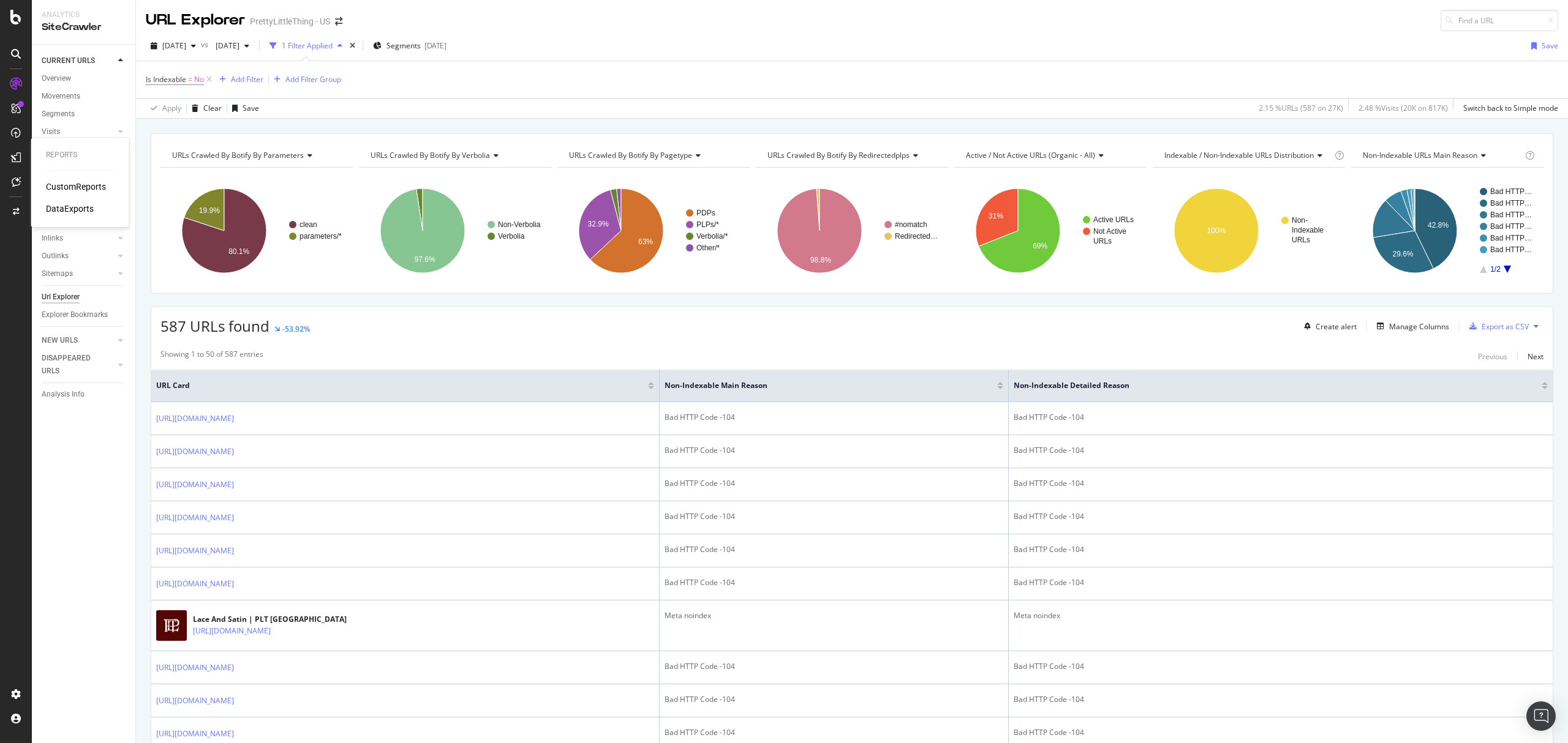
click at [67, 209] on div "DataExports" at bounding box center [69, 208] width 48 height 12
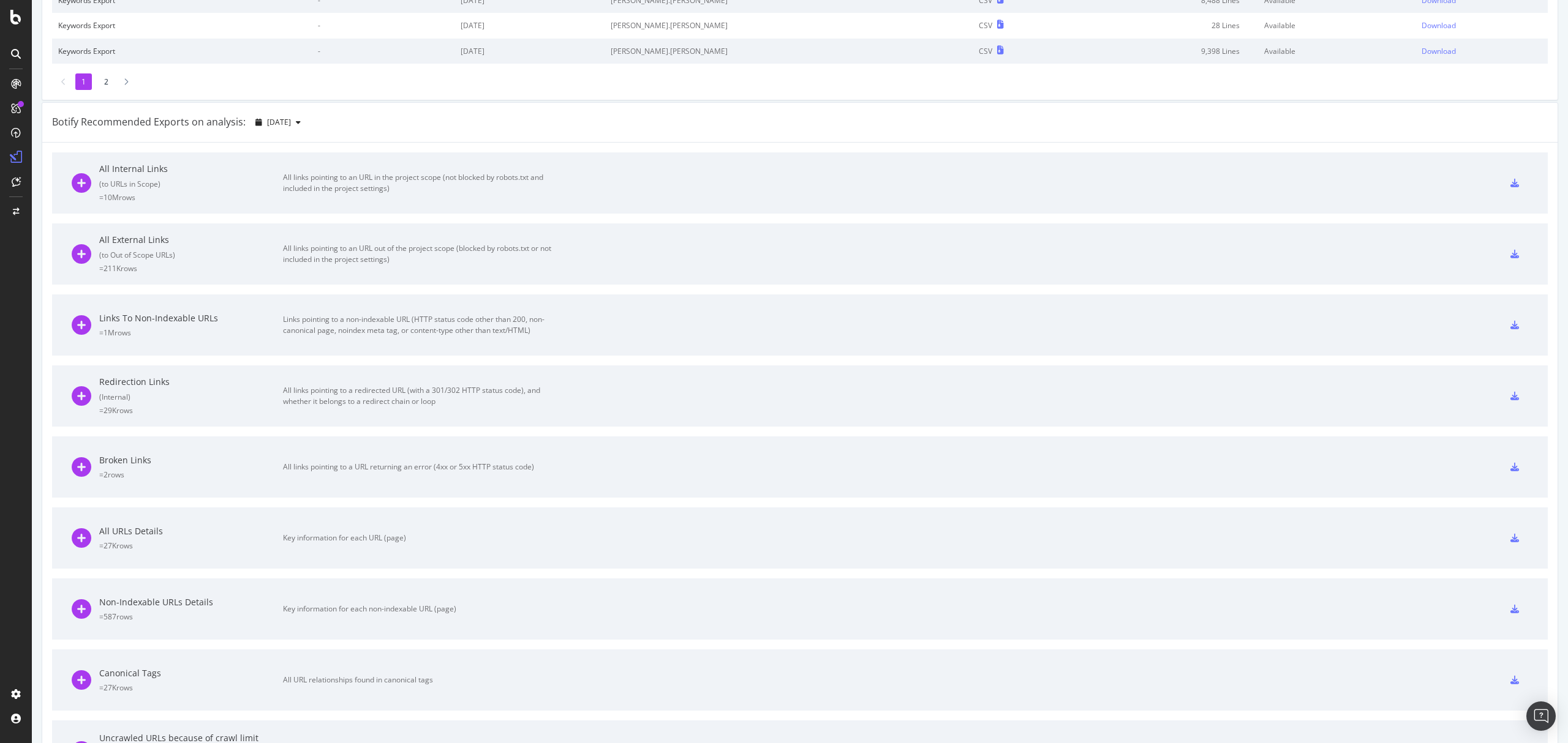
scroll to position [326, 0]
